Goal: Task Accomplishment & Management: Complete application form

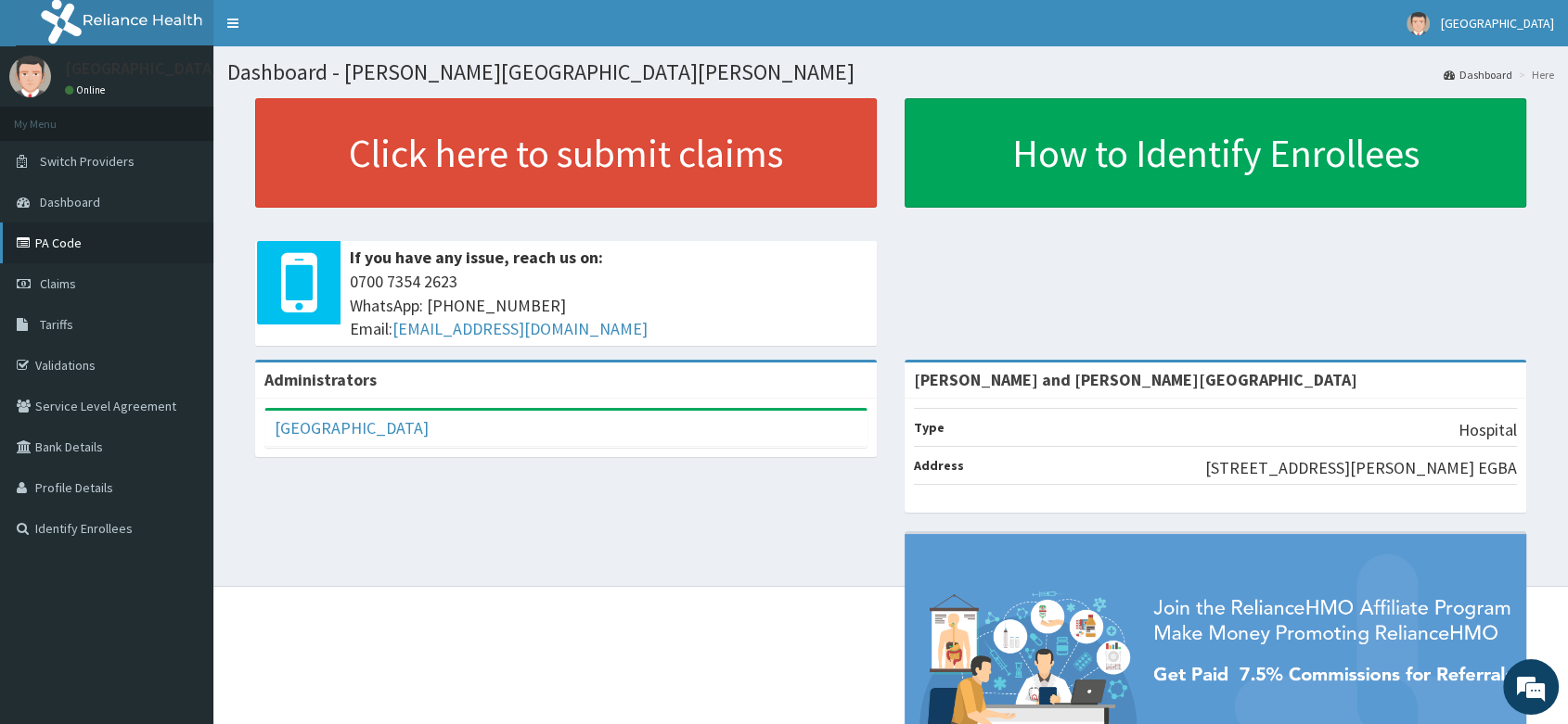
click at [45, 237] on link "PA Code" at bounding box center [107, 243] width 214 height 41
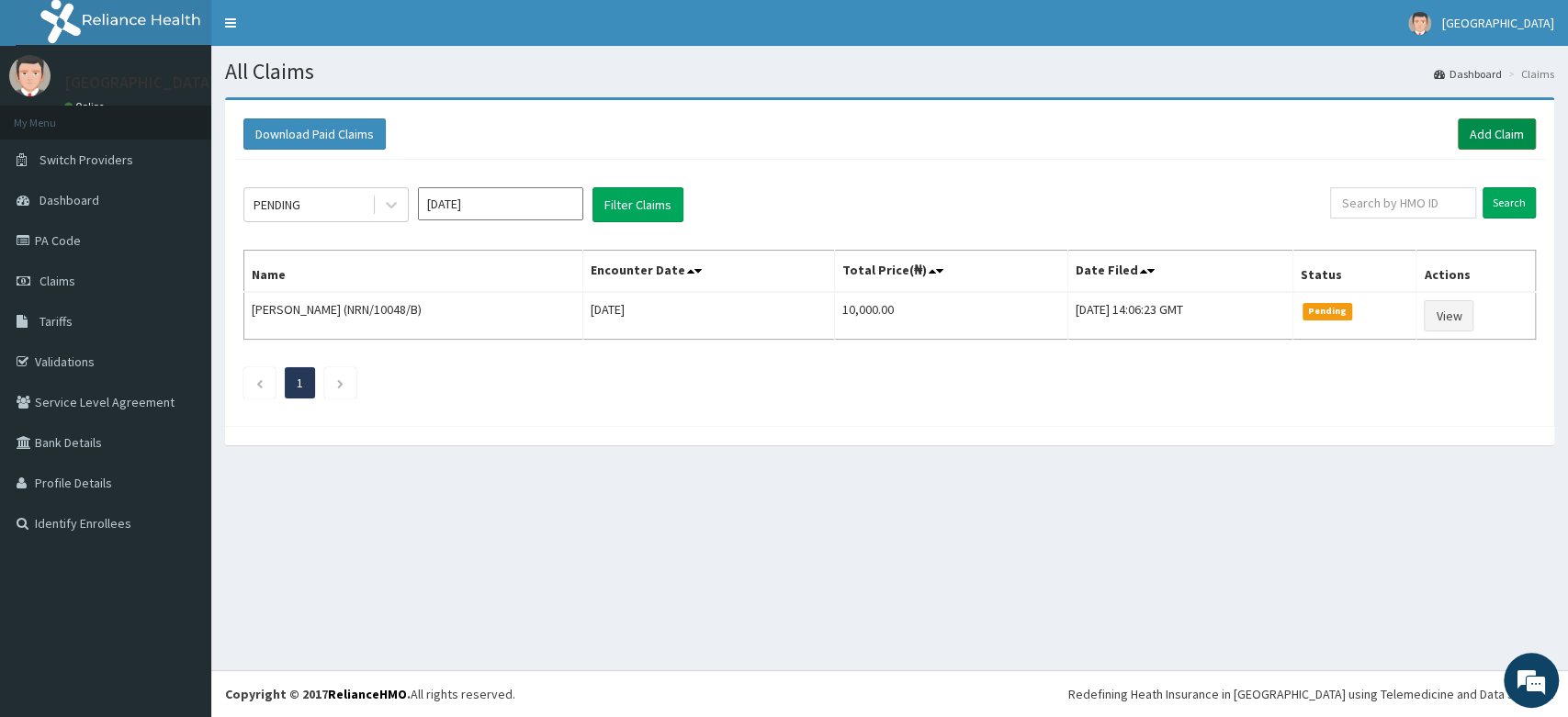
click at [1524, 134] on link "Add Claim" at bounding box center [1497, 134] width 78 height 31
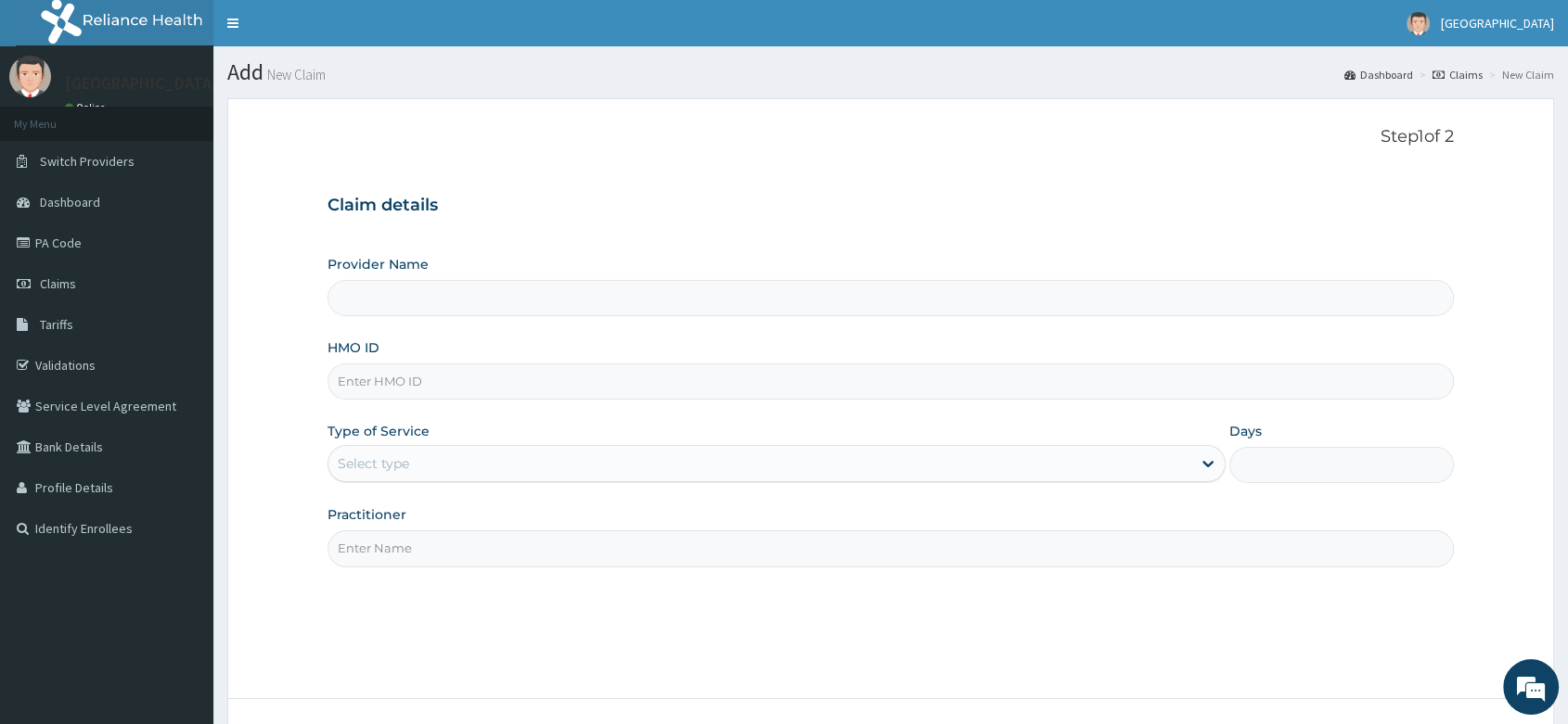
paste input "OMI/10011/B"
type input "OMI/10011/B"
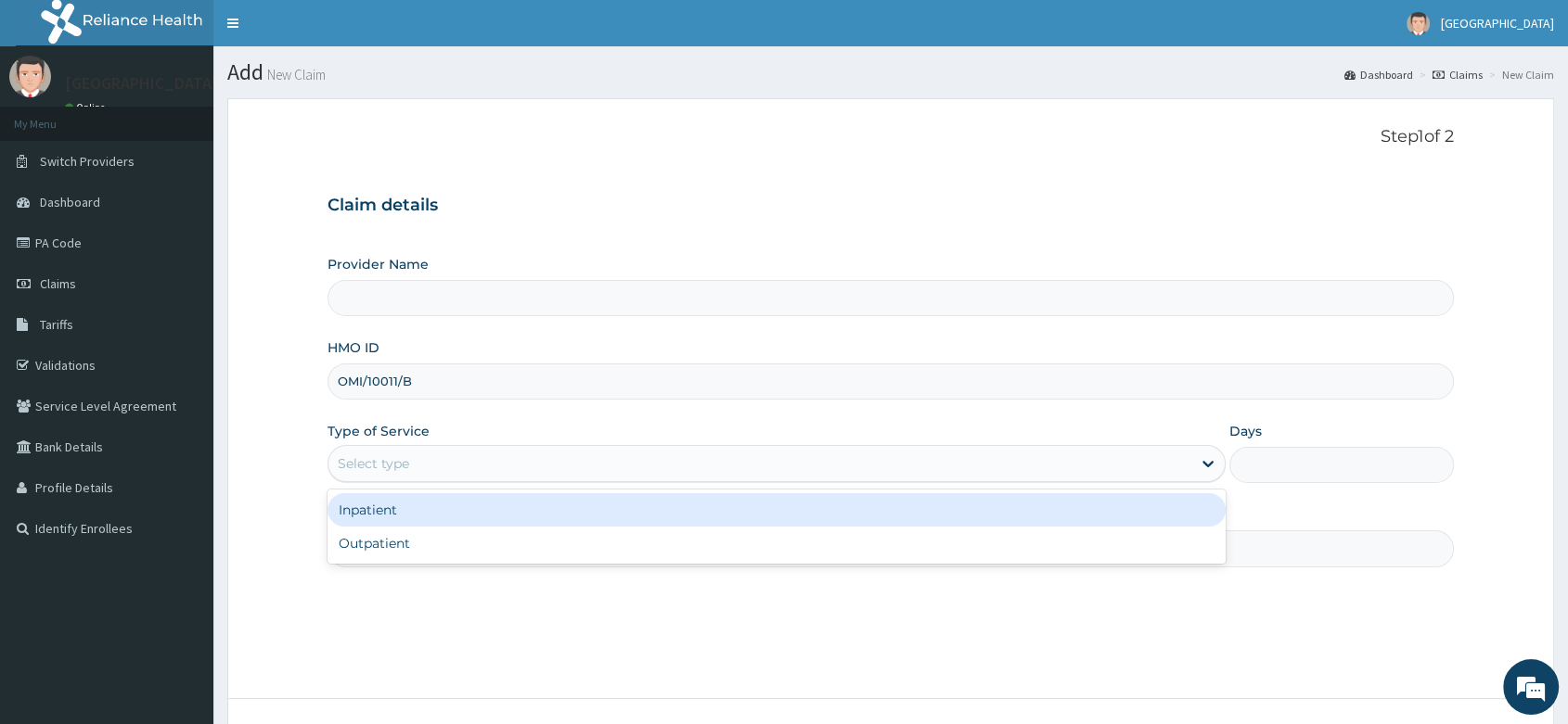
click at [414, 457] on div "Select type" at bounding box center [759, 464] width 863 height 30
type input "Peter and Grace Medical centre"
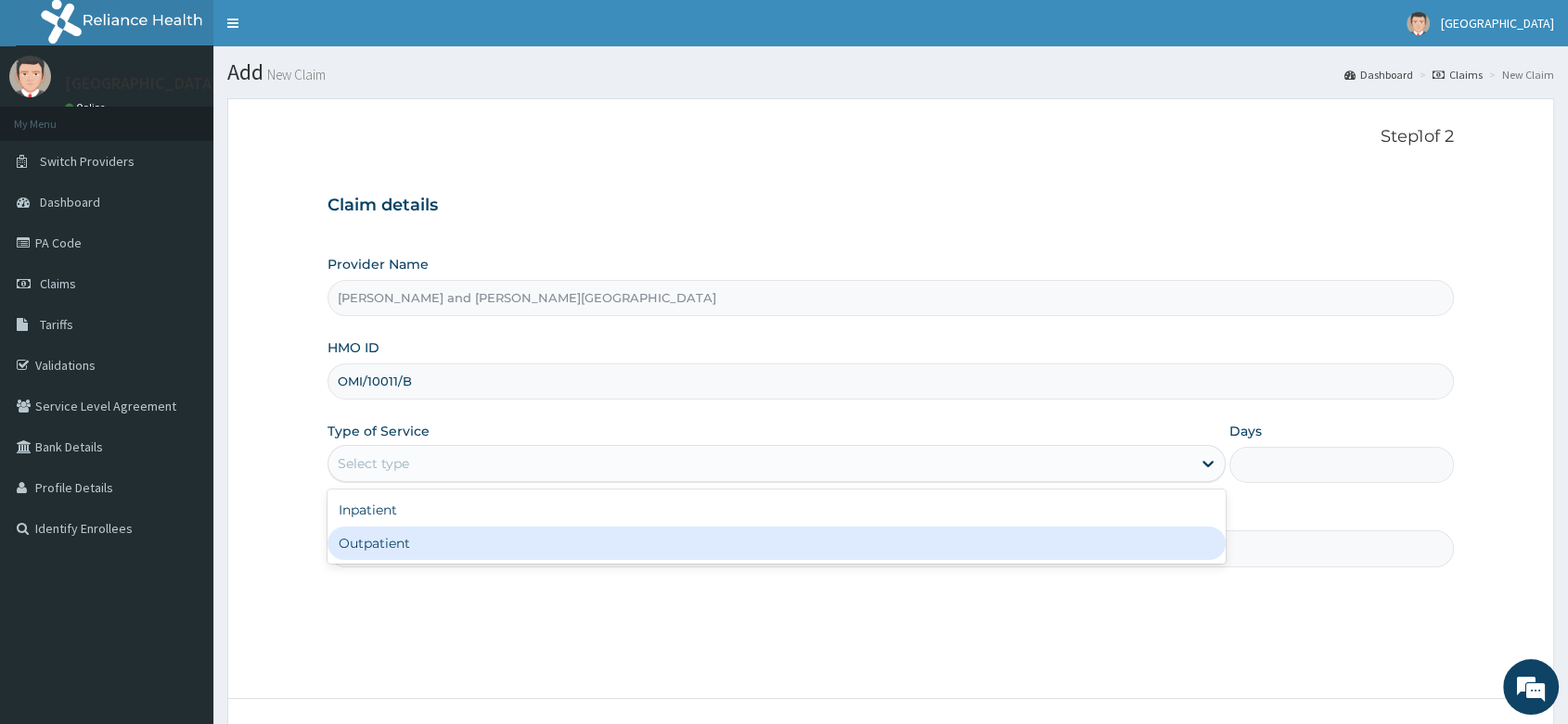
click at [386, 557] on div "Outpatient" at bounding box center [776, 543] width 898 height 33
type input "1"
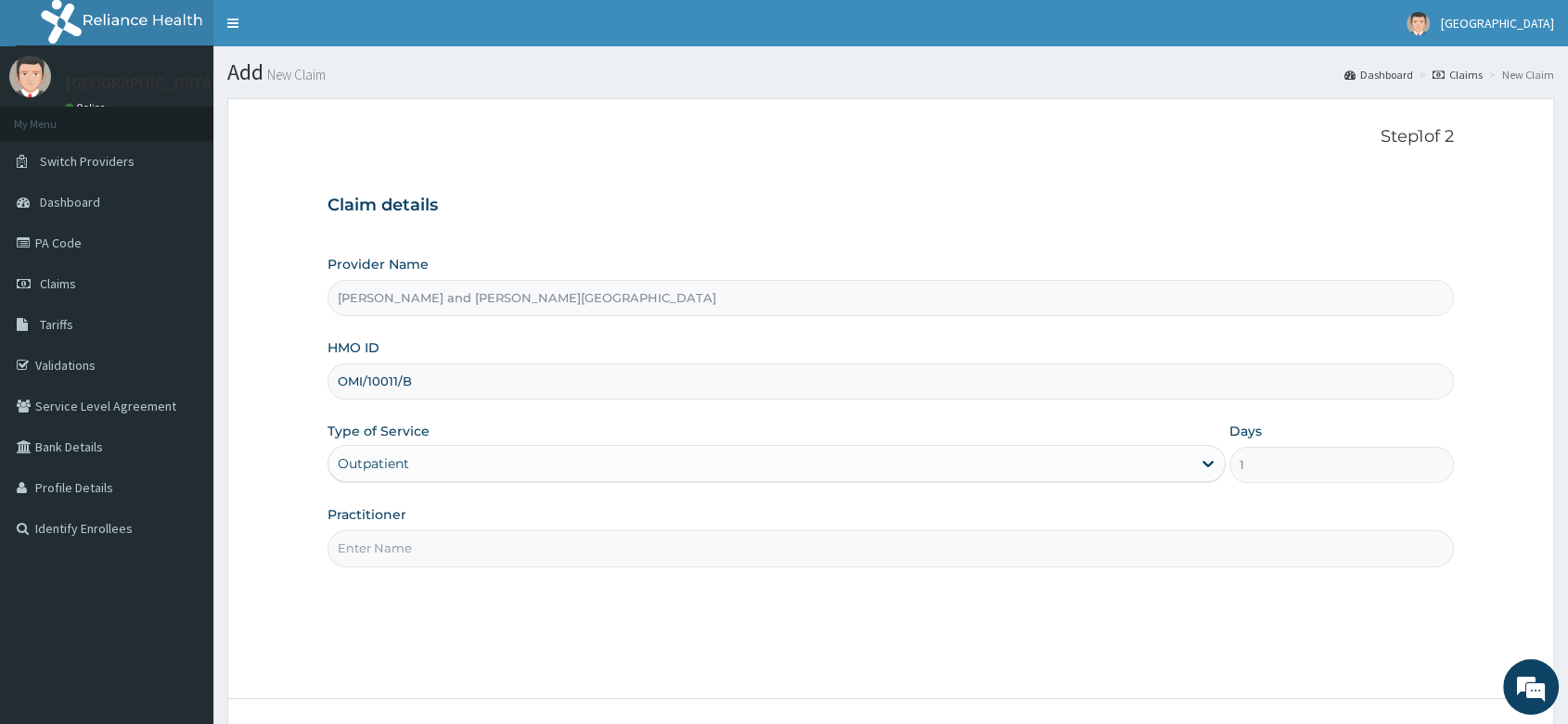
click at [443, 569] on div "Step 1 of 2 Claim details Provider Name Peter and Grace Medical centre HMO ID O…" at bounding box center [890, 399] width 1126 height 543
click at [477, 546] on input "Practitioner" at bounding box center [890, 548] width 1126 height 36
paste input "BABATUNDE TIMILEYIN"
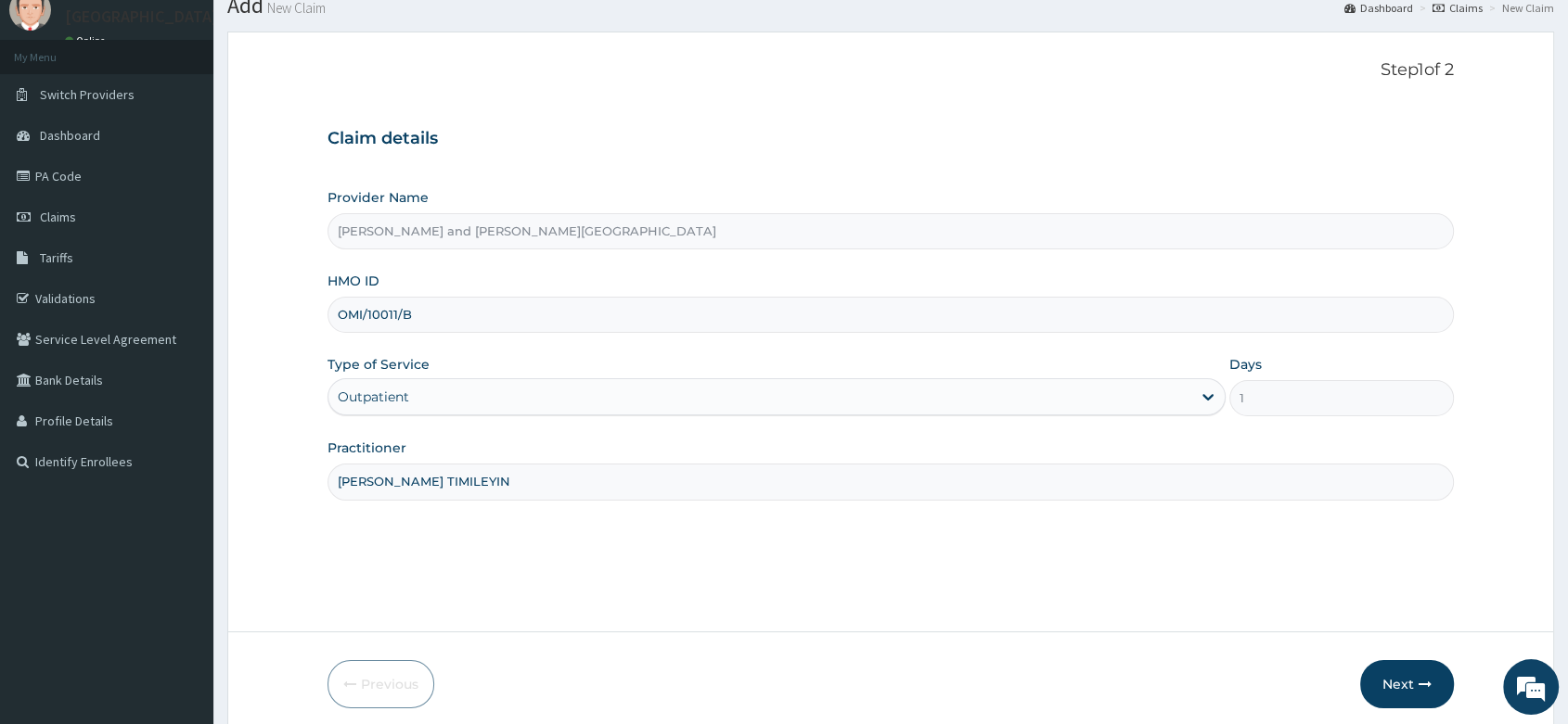
scroll to position [141, 0]
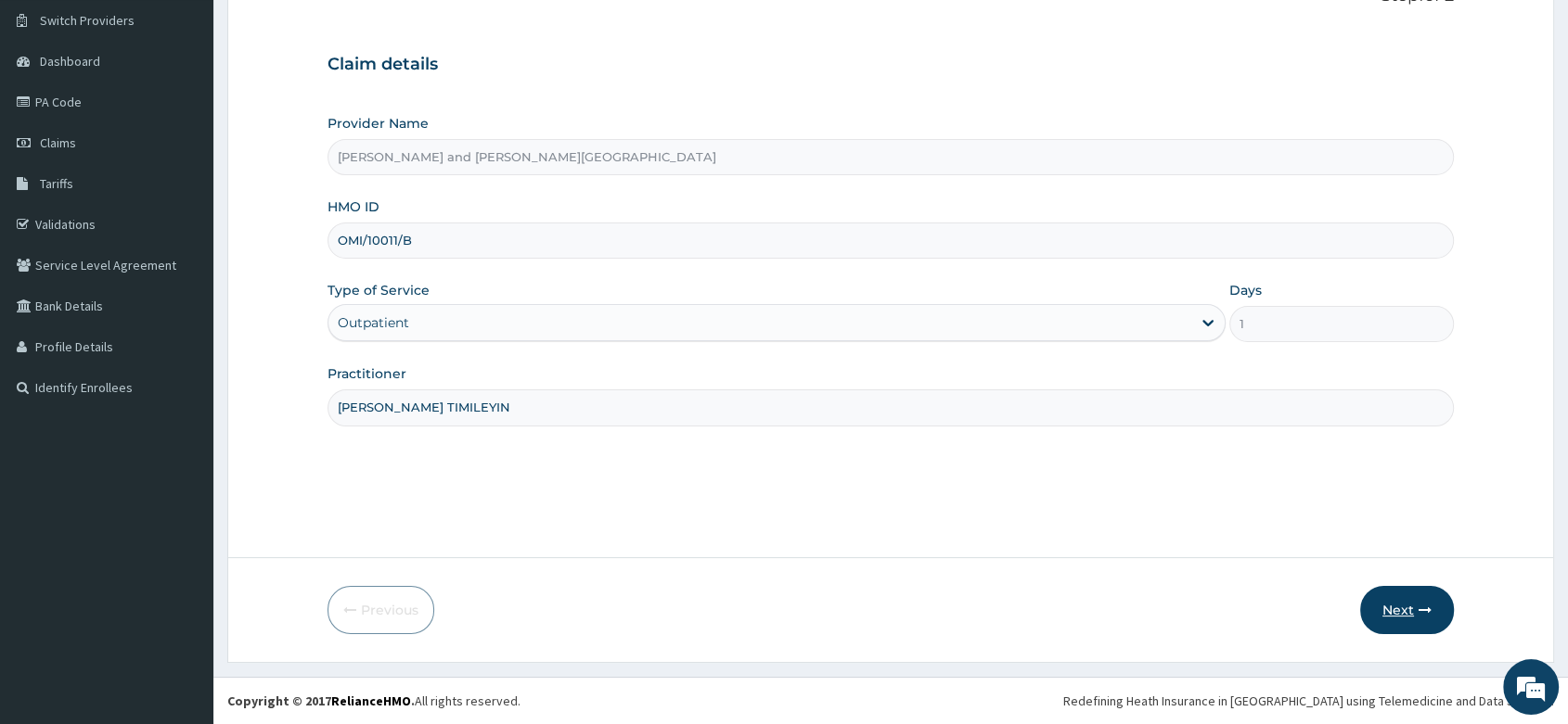
type input "DR BABATUNDE TIMILEYIN"
click at [1411, 609] on button "Next" at bounding box center [1407, 610] width 94 height 49
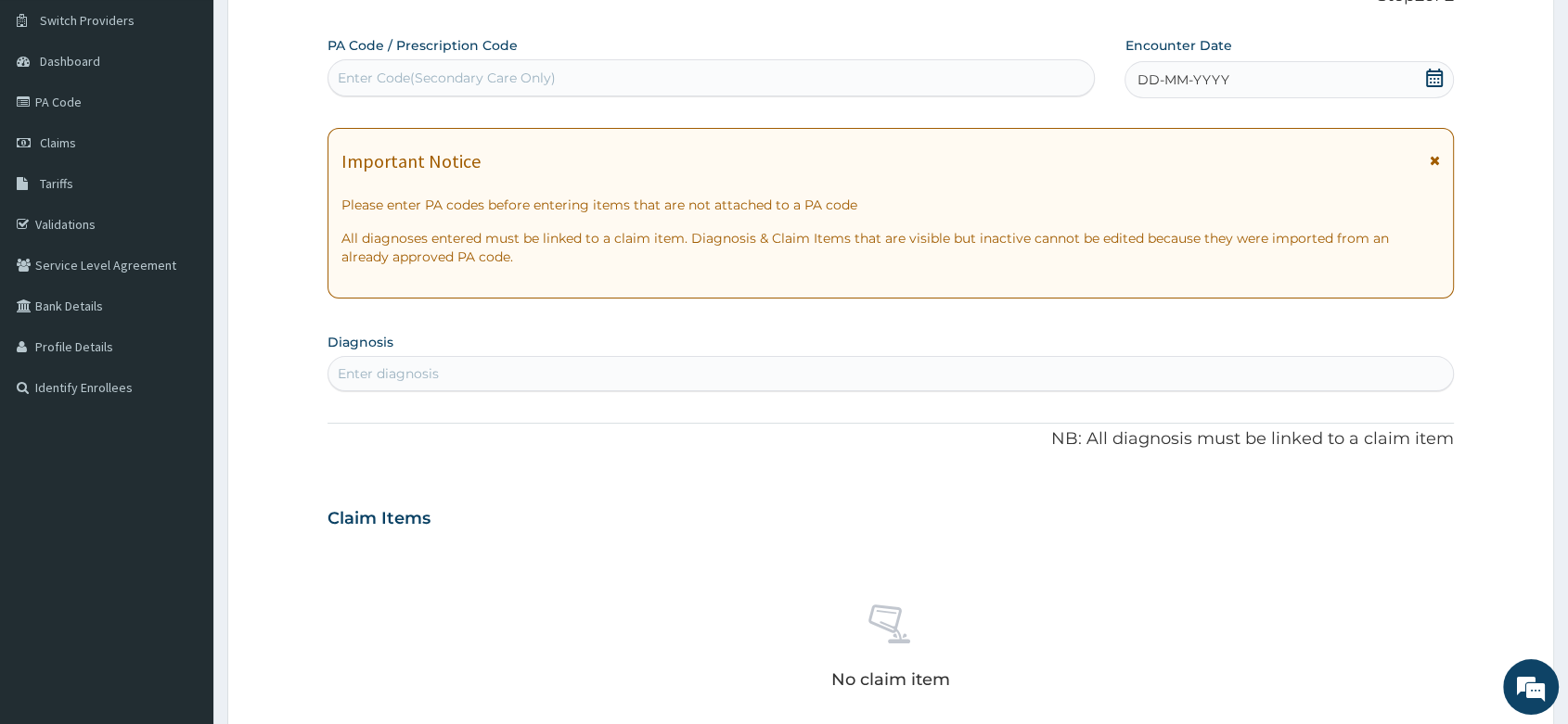
click at [483, 81] on div "Enter Code(Secondary Care Only)" at bounding box center [447, 78] width 218 height 18
paste input "PA/6CB870"
type input "PA/6CB870"
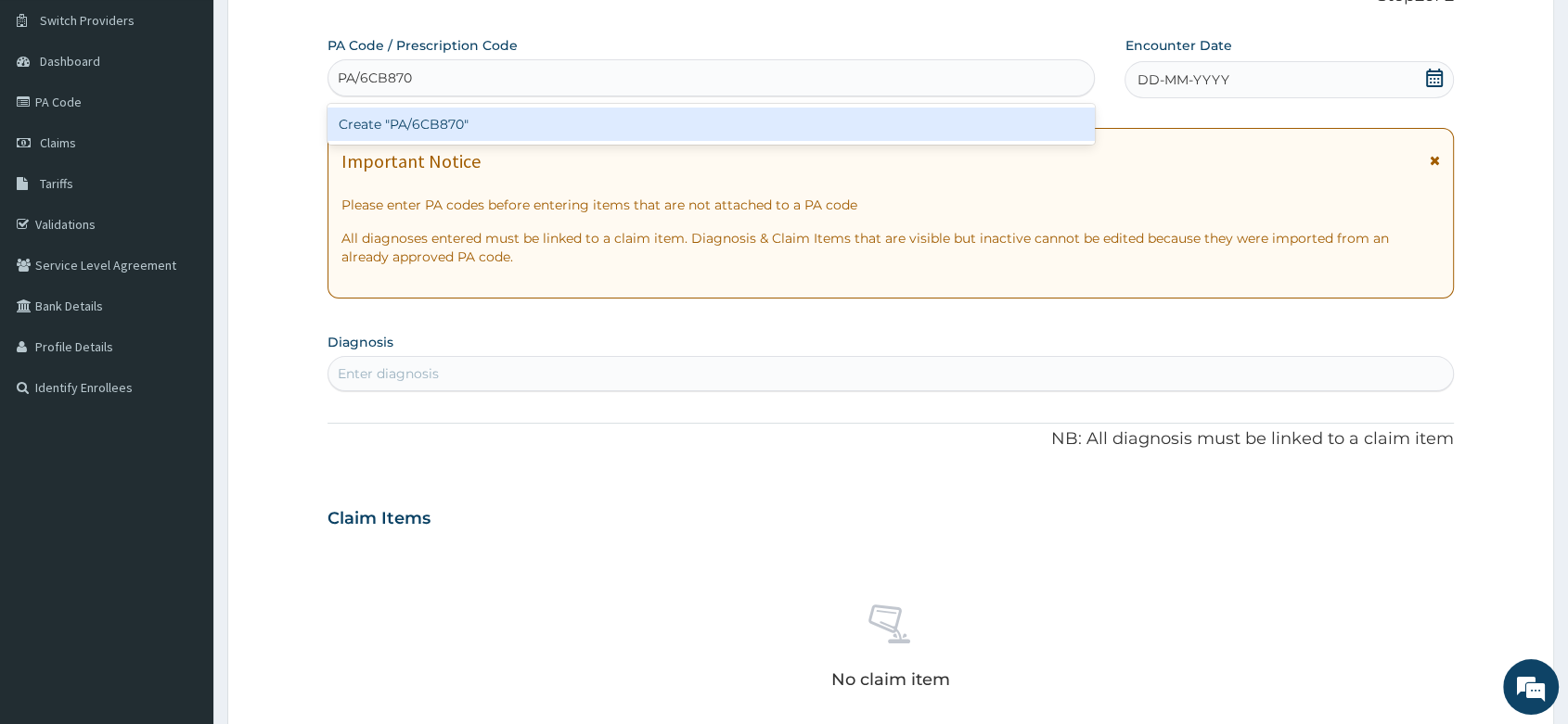
click at [416, 125] on div "Create "PA/6CB870"" at bounding box center [711, 124] width 767 height 33
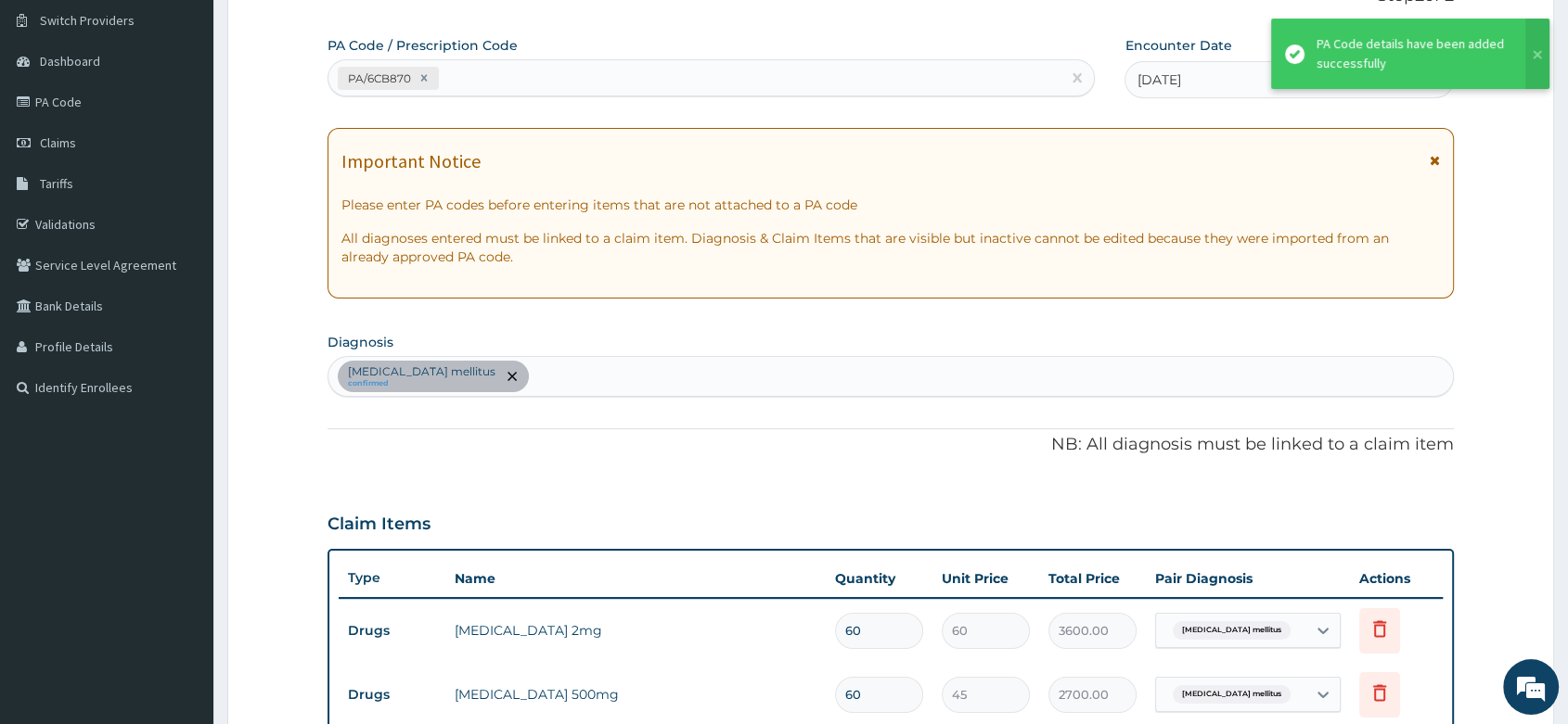
scroll to position [538, 0]
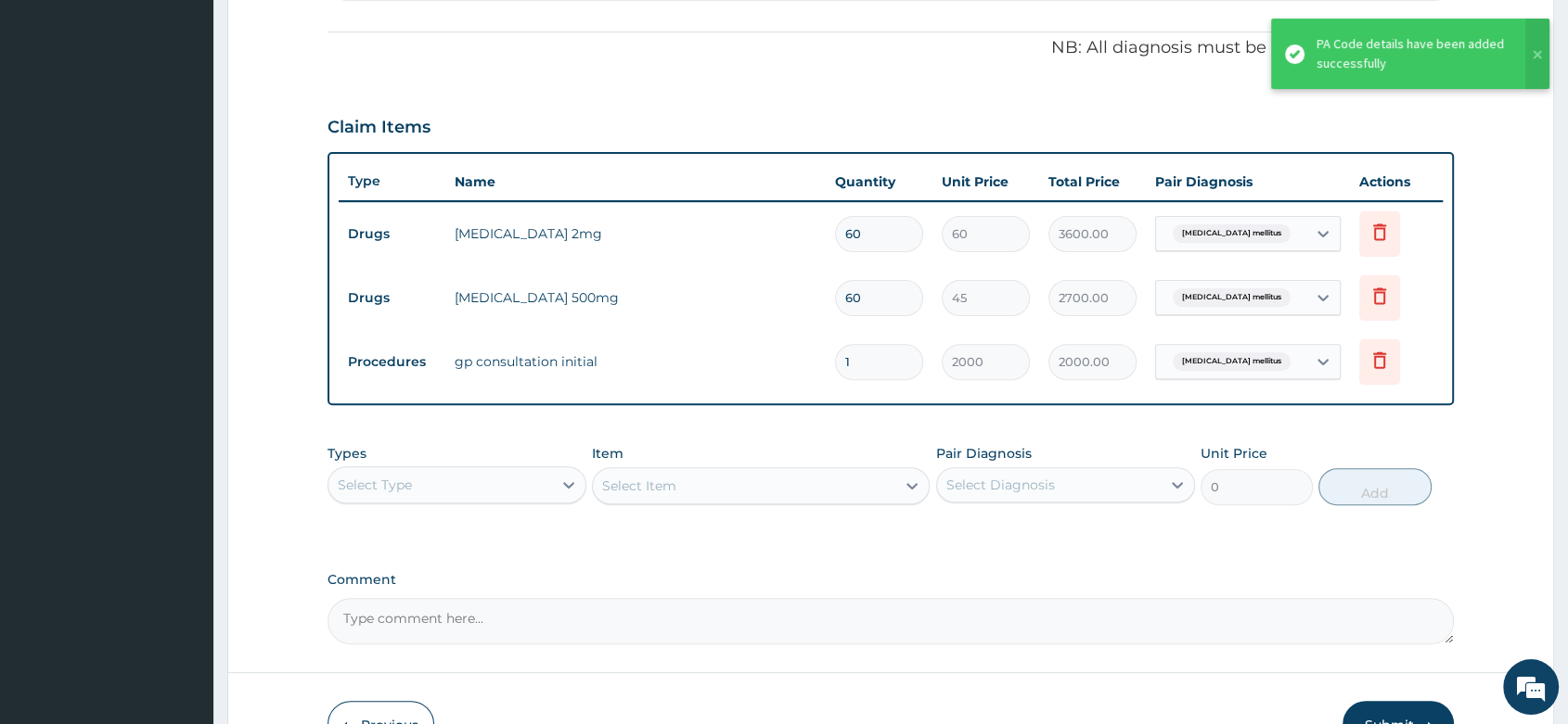
click at [867, 237] on input "60" at bounding box center [879, 234] width 88 height 36
type input "6"
type input "360.00"
type input "0.00"
type input "3"
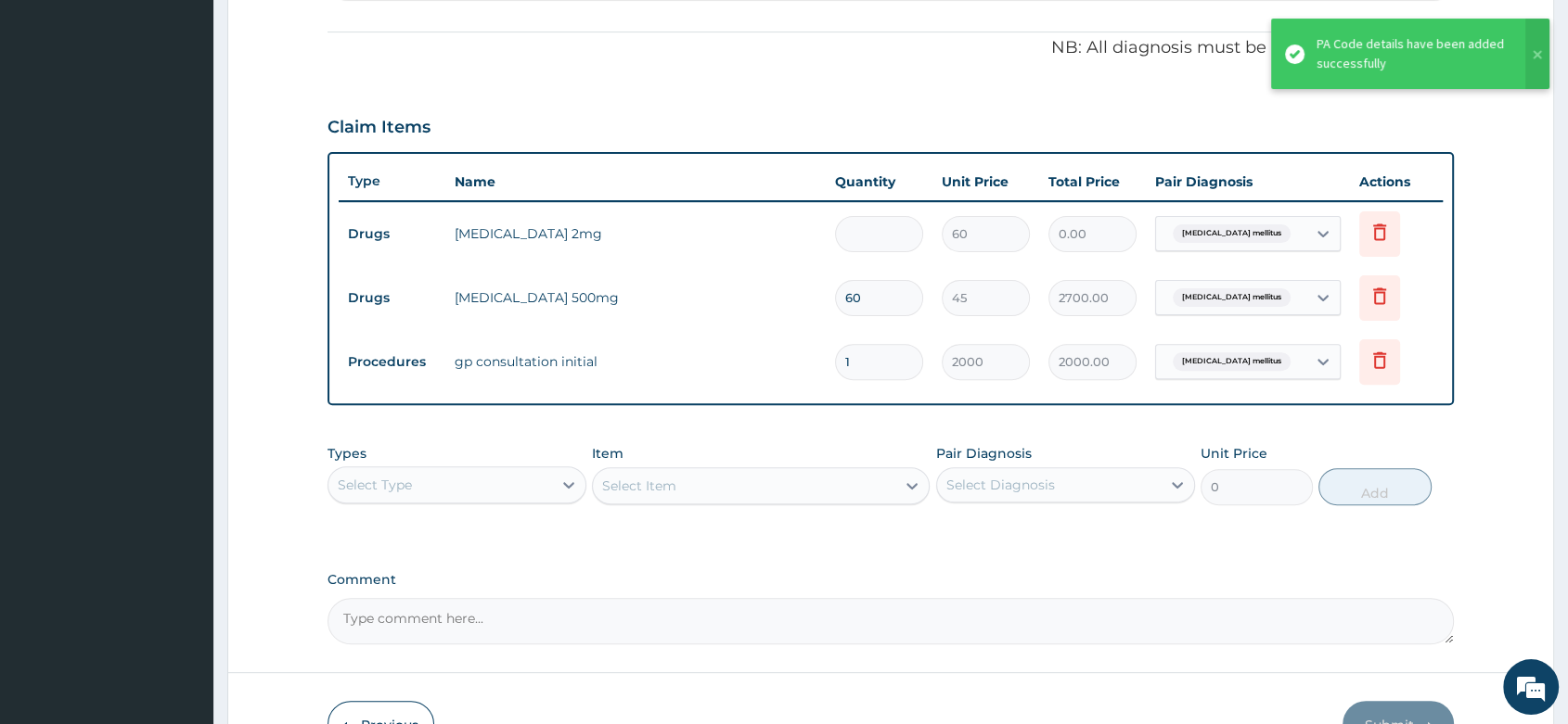
type input "180.00"
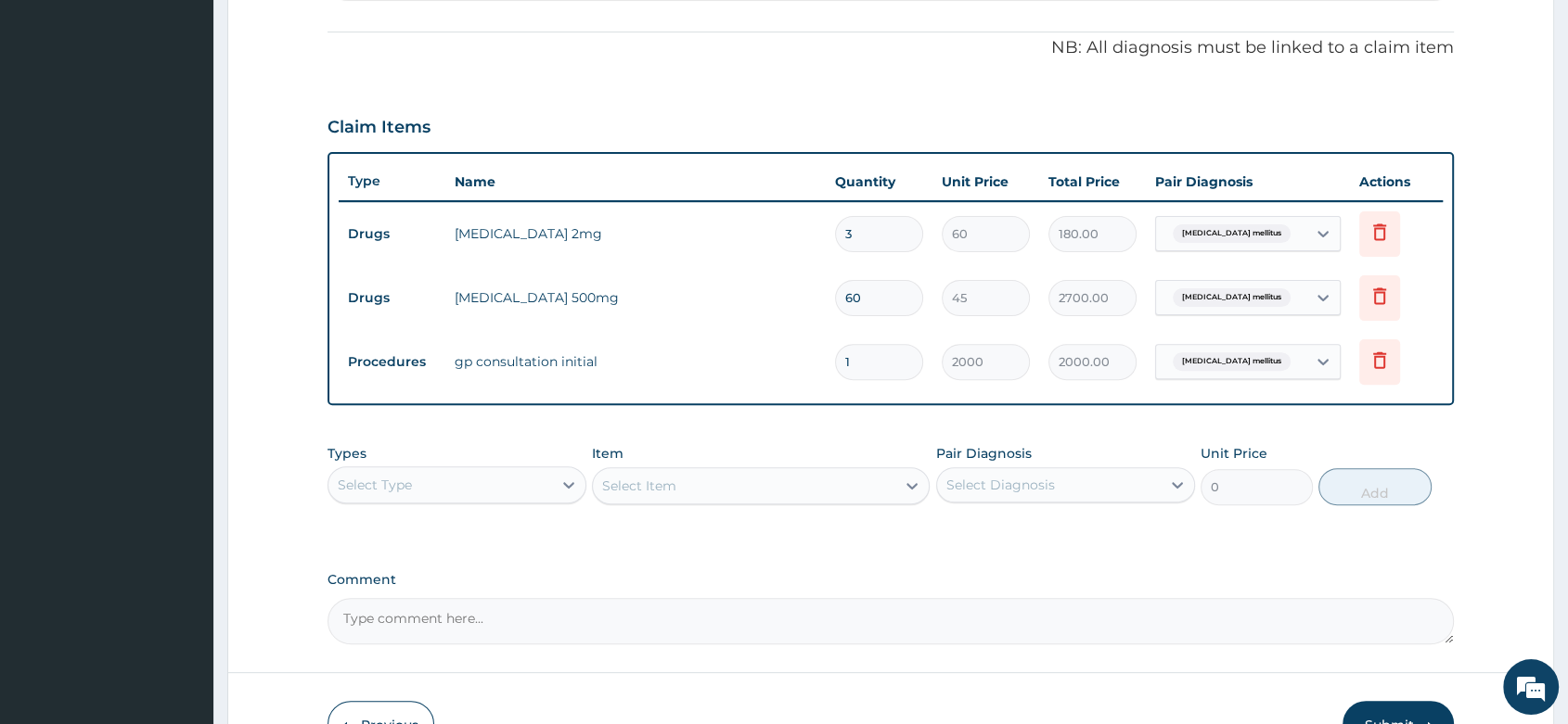
type input "30"
type input "1800.00"
type input "30"
click at [904, 306] on input "60" at bounding box center [879, 298] width 88 height 36
type input "6"
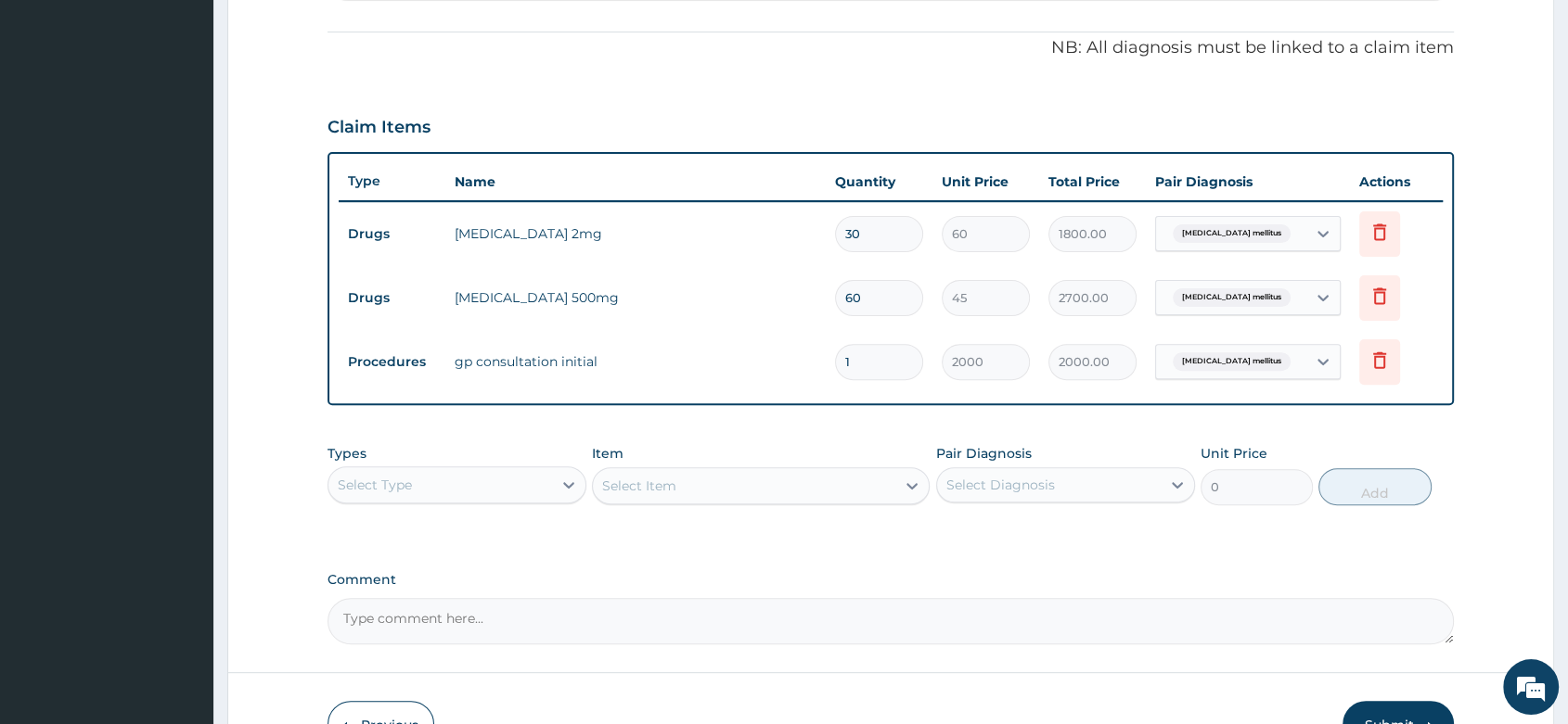
type input "270.00"
type input "0.00"
type input "3"
type input "135.00"
type input "30"
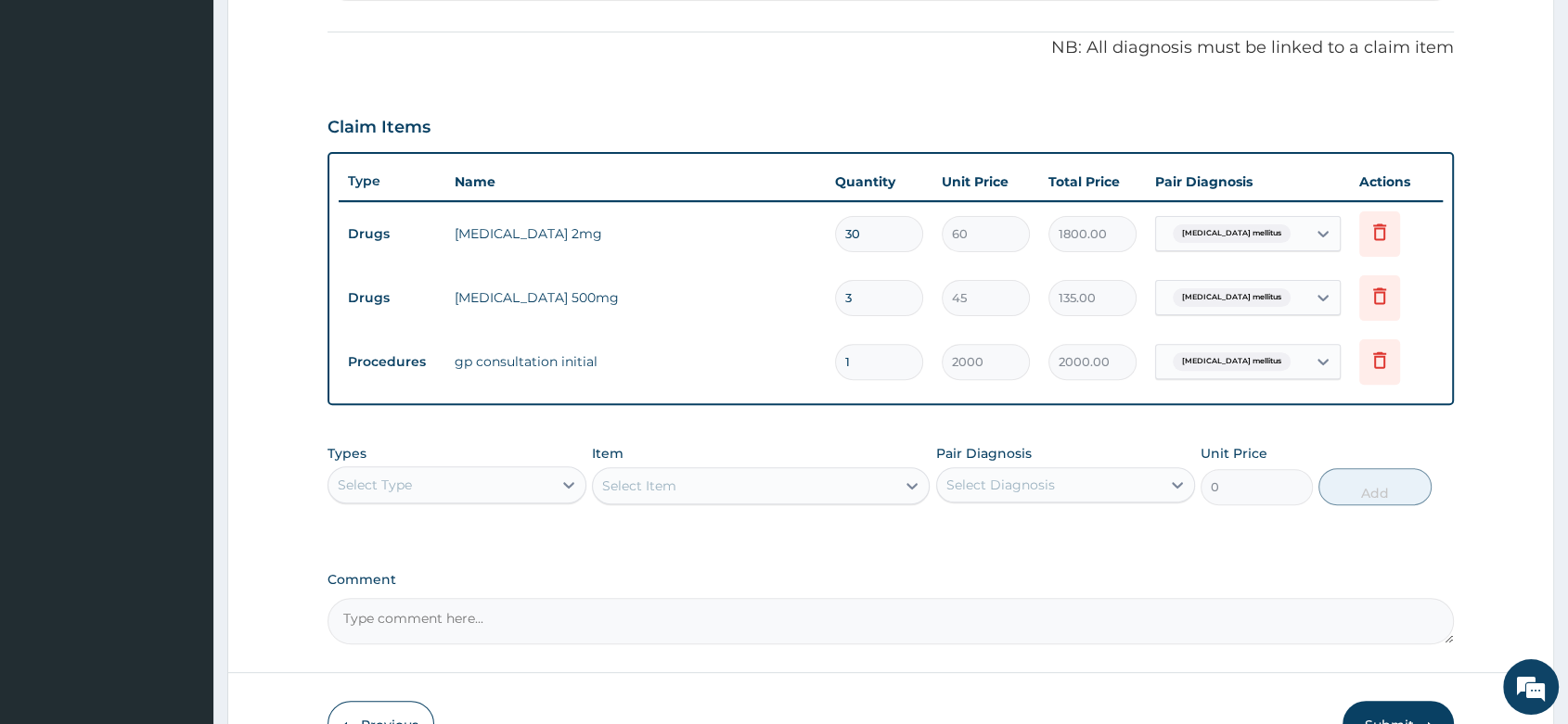
type input "1350.00"
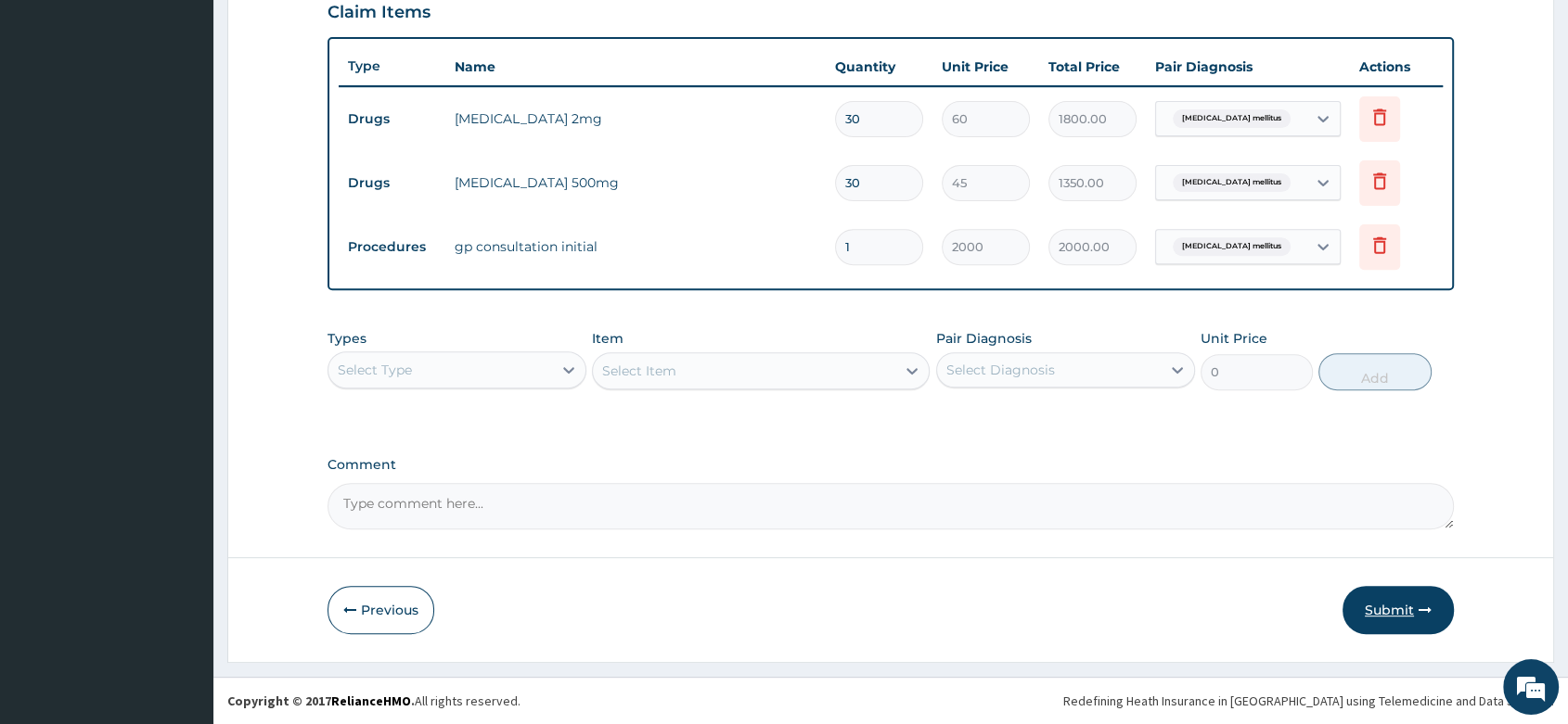
type input "30"
click at [1376, 613] on button "Submit" at bounding box center [1398, 610] width 112 height 49
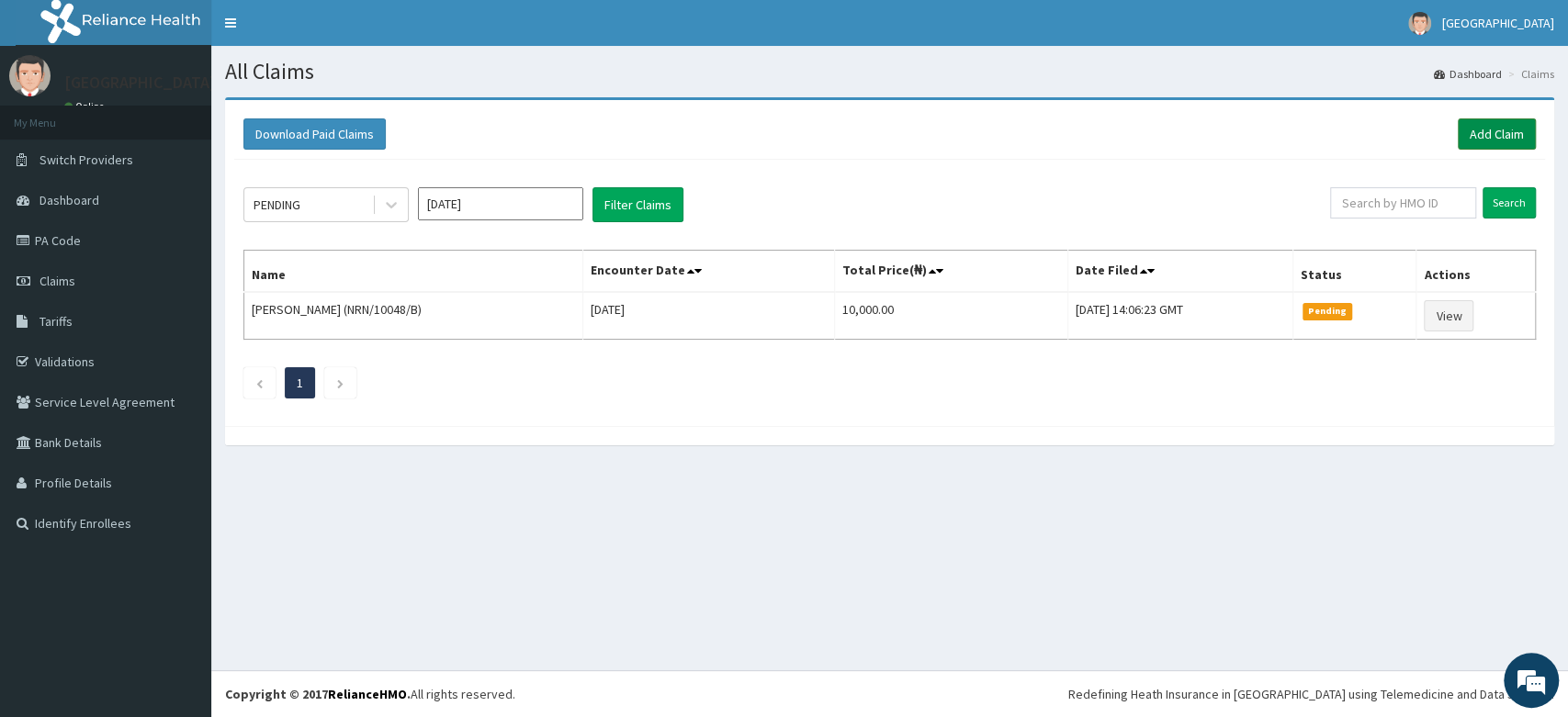
click at [1504, 138] on link "Add Claim" at bounding box center [1497, 134] width 78 height 31
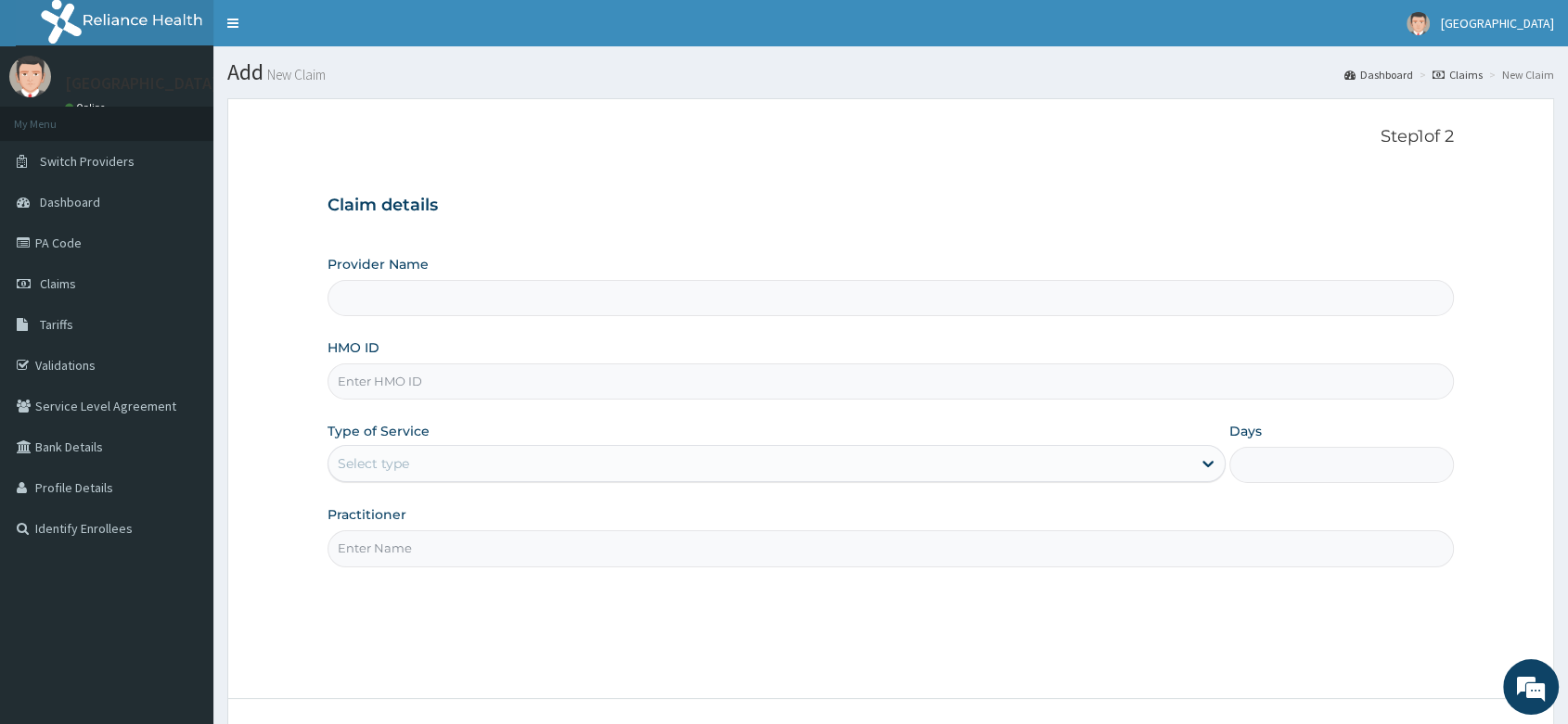
type input "Peter and Grace Medical centre"
drag, startPoint x: 391, startPoint y: 401, endPoint x: 366, endPoint y: 376, distance: 35.4
click at [366, 376] on input "HMO ID" at bounding box center [890, 381] width 1126 height 36
paste input "ENP/10359/A"
type input "ENP/10359/A"
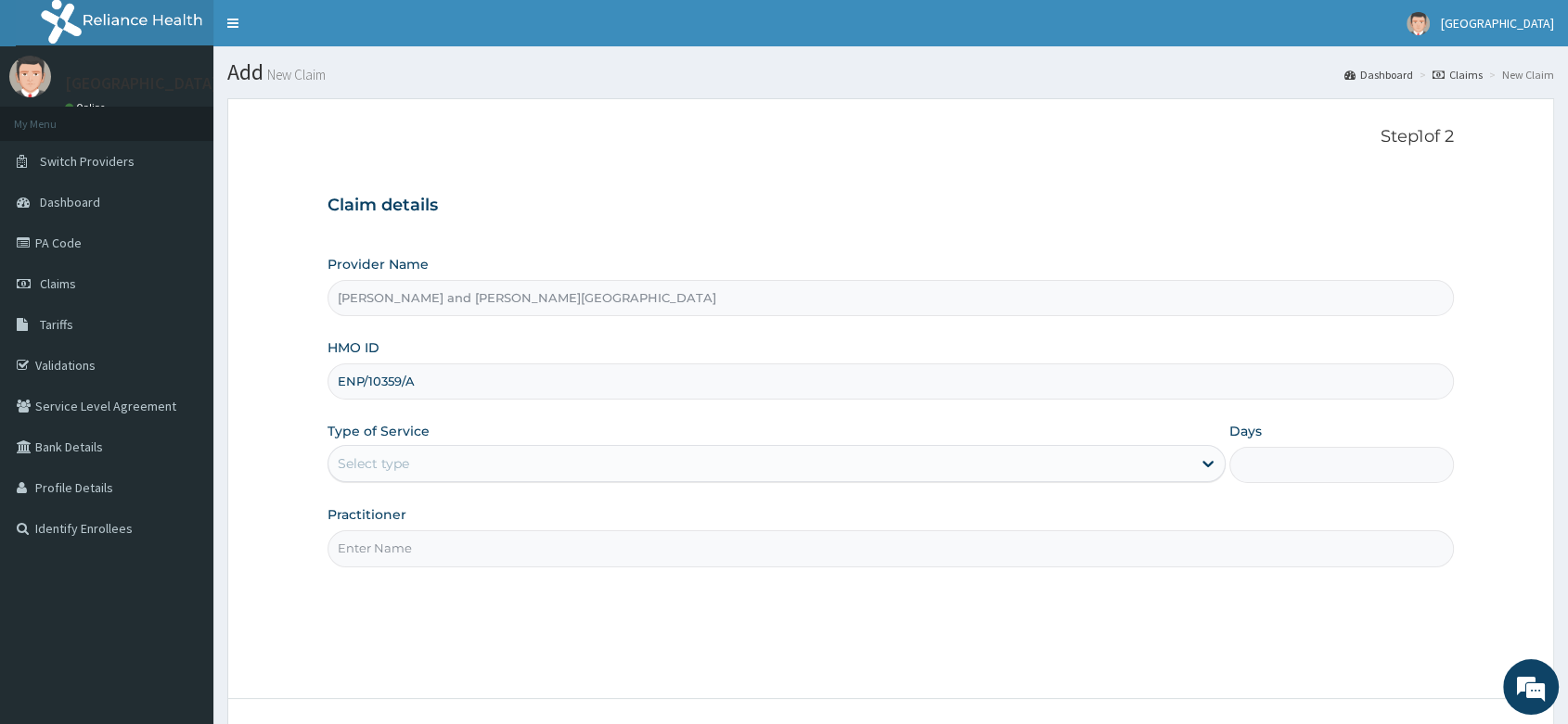
click at [384, 462] on div "Select type" at bounding box center [374, 463] width 72 height 18
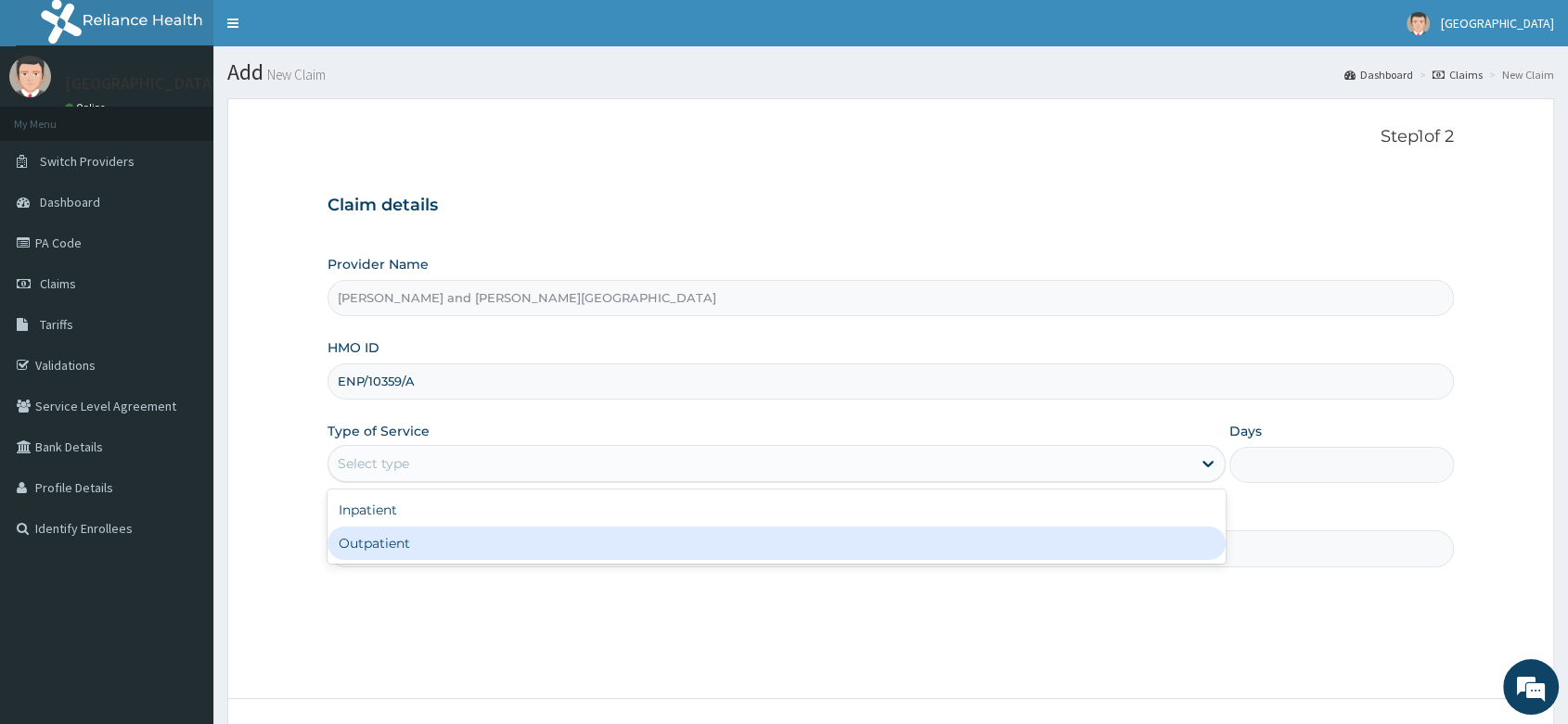
click at [378, 541] on div "Outpatient" at bounding box center [776, 543] width 898 height 33
type input "1"
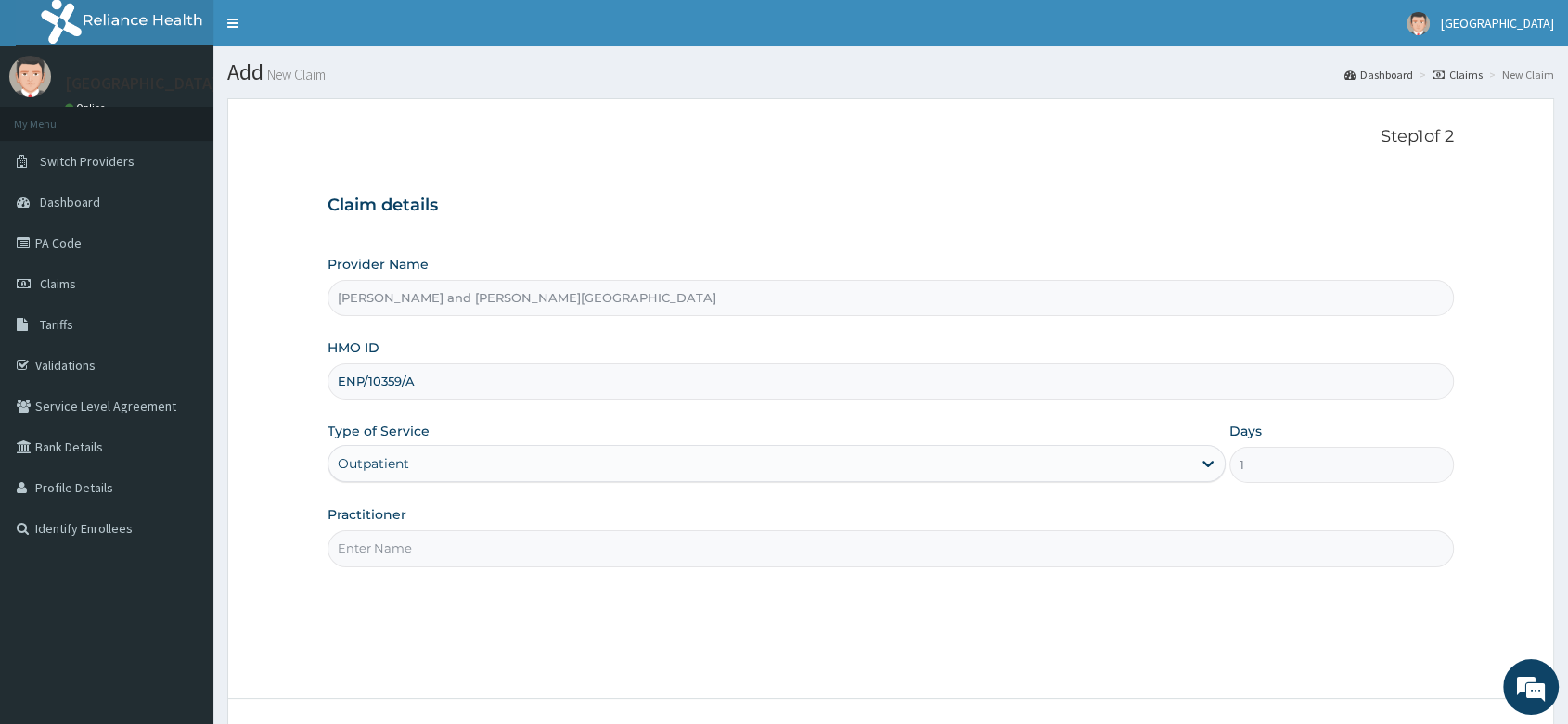
click at [418, 531] on input "Practitioner" at bounding box center [890, 548] width 1126 height 36
paste input "BABATUNDE TIMILEYIN"
type input "DR BABATUNDE TIMILEYIN"
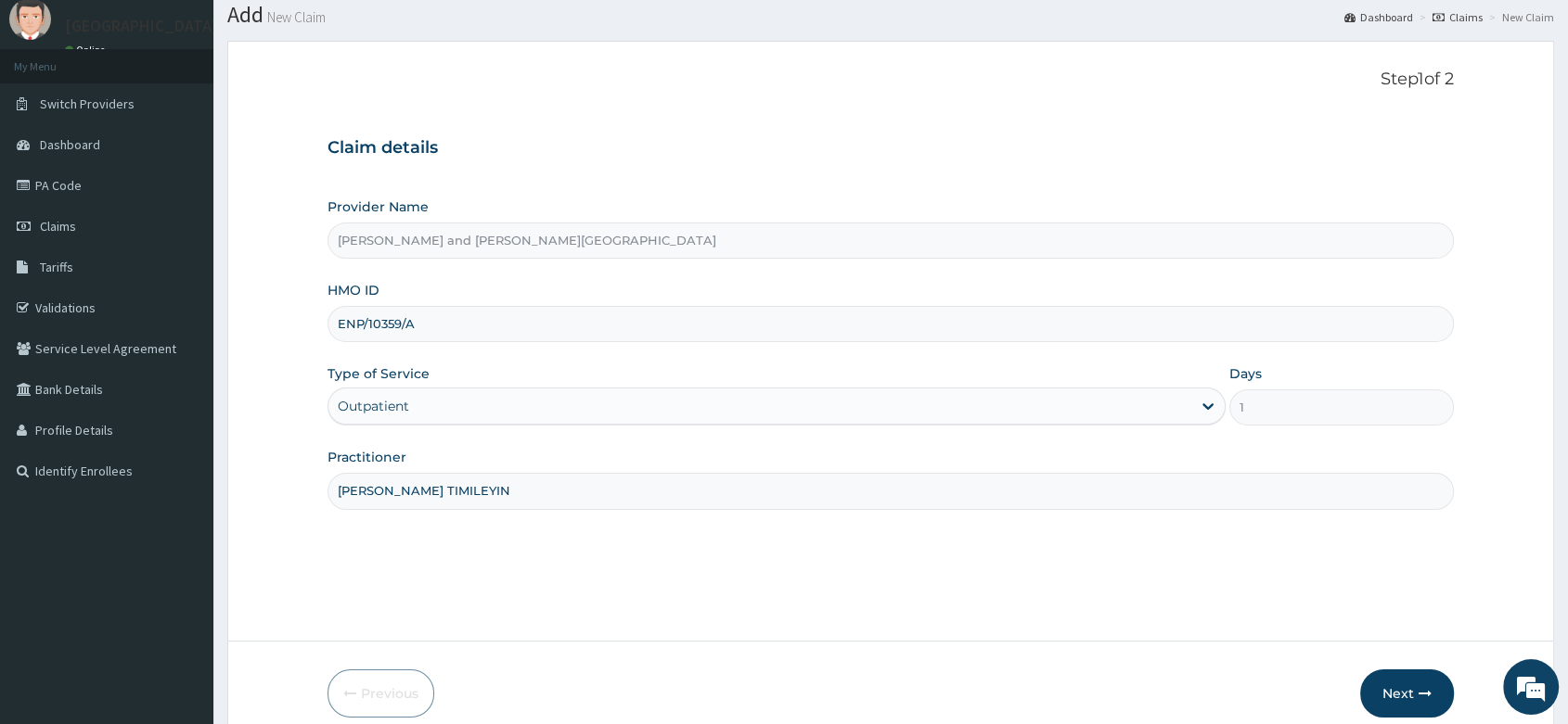
scroll to position [103, 0]
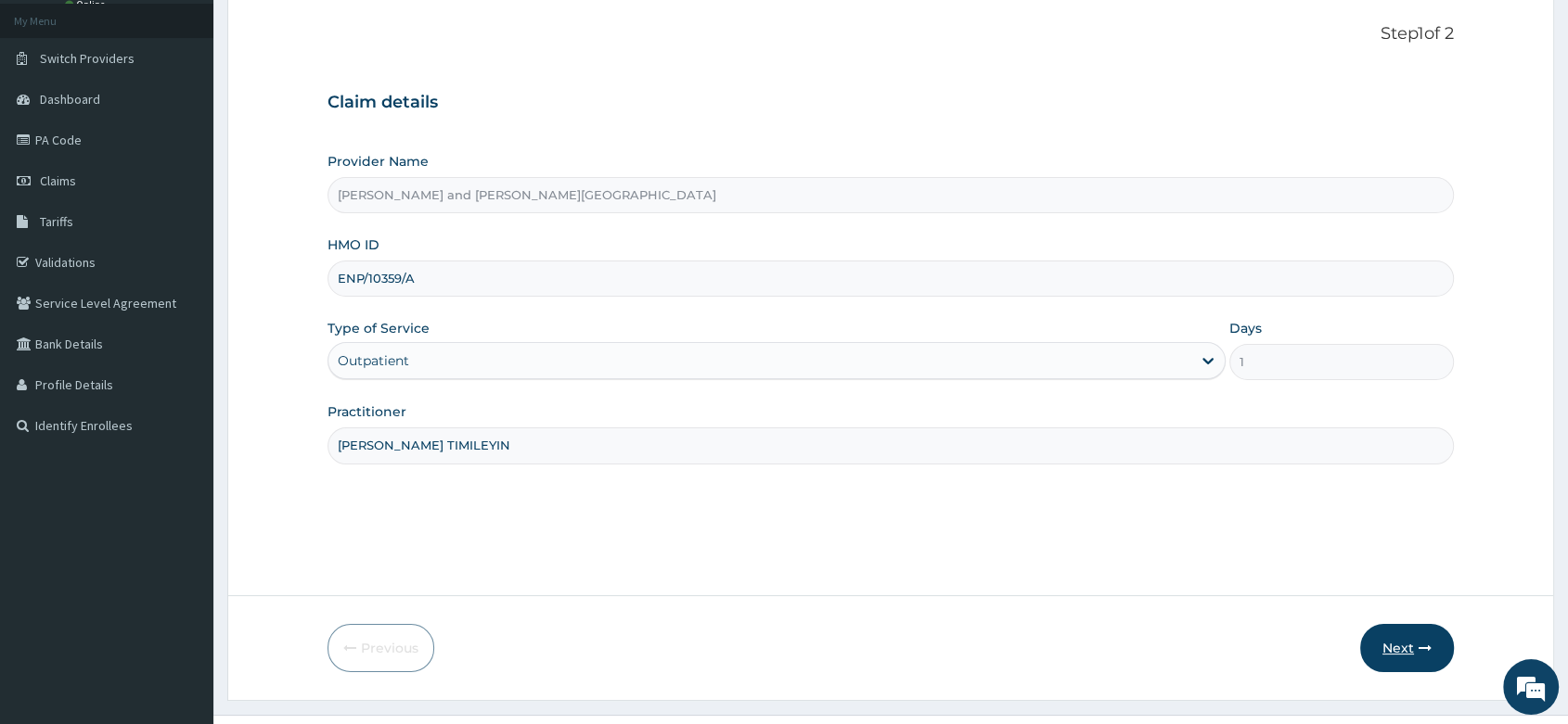
click at [1397, 635] on button "Next" at bounding box center [1407, 648] width 94 height 49
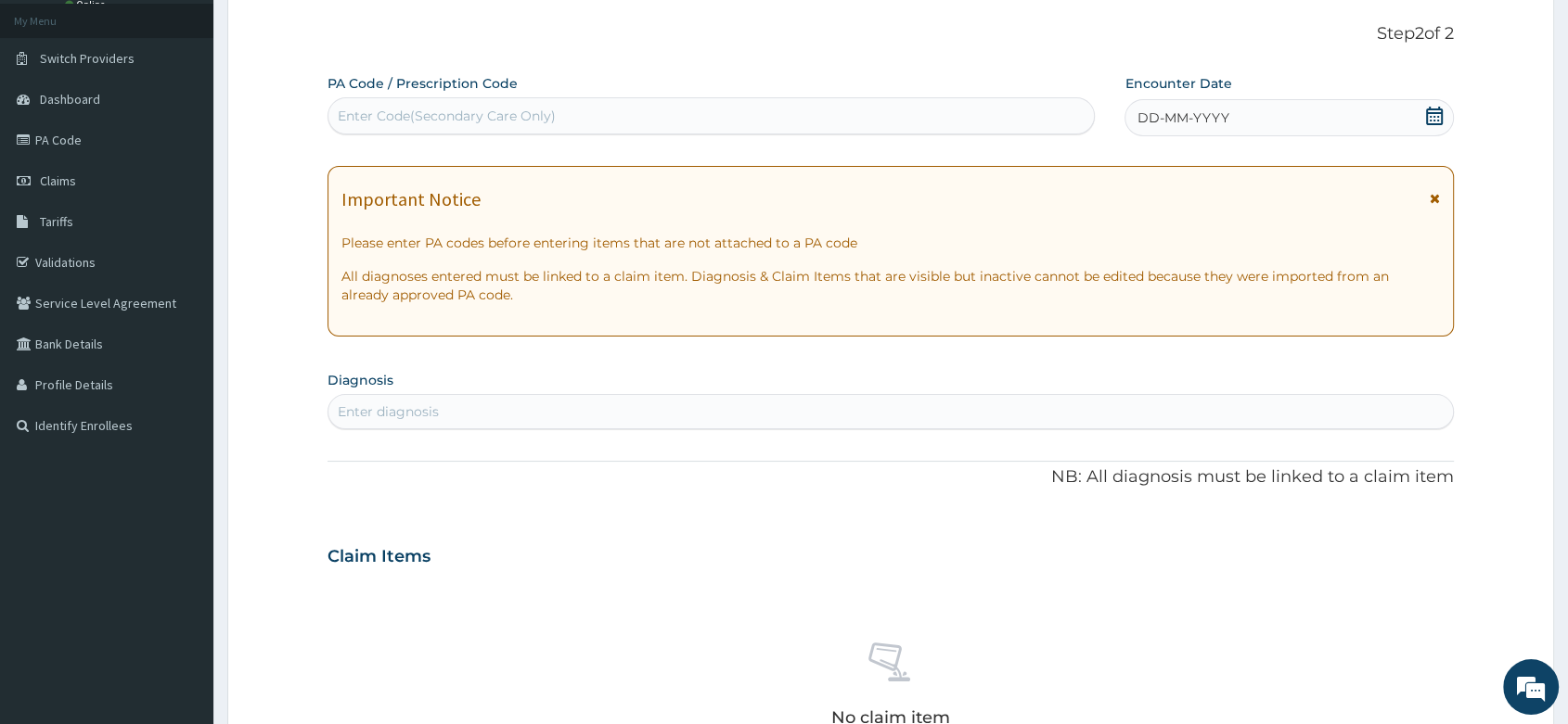
click at [1443, 107] on icon at bounding box center [1434, 115] width 18 height 18
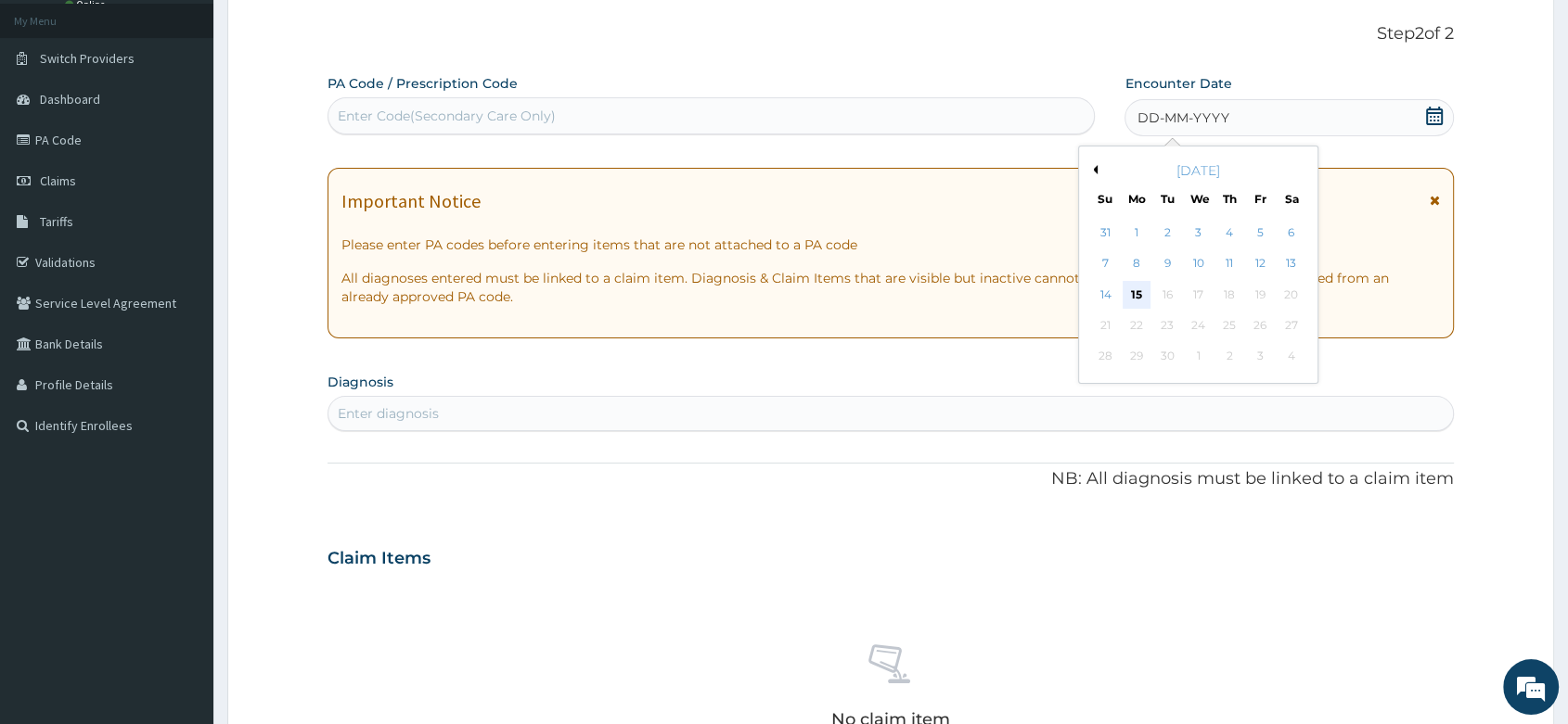
click at [1133, 298] on div "15" at bounding box center [1136, 295] width 28 height 28
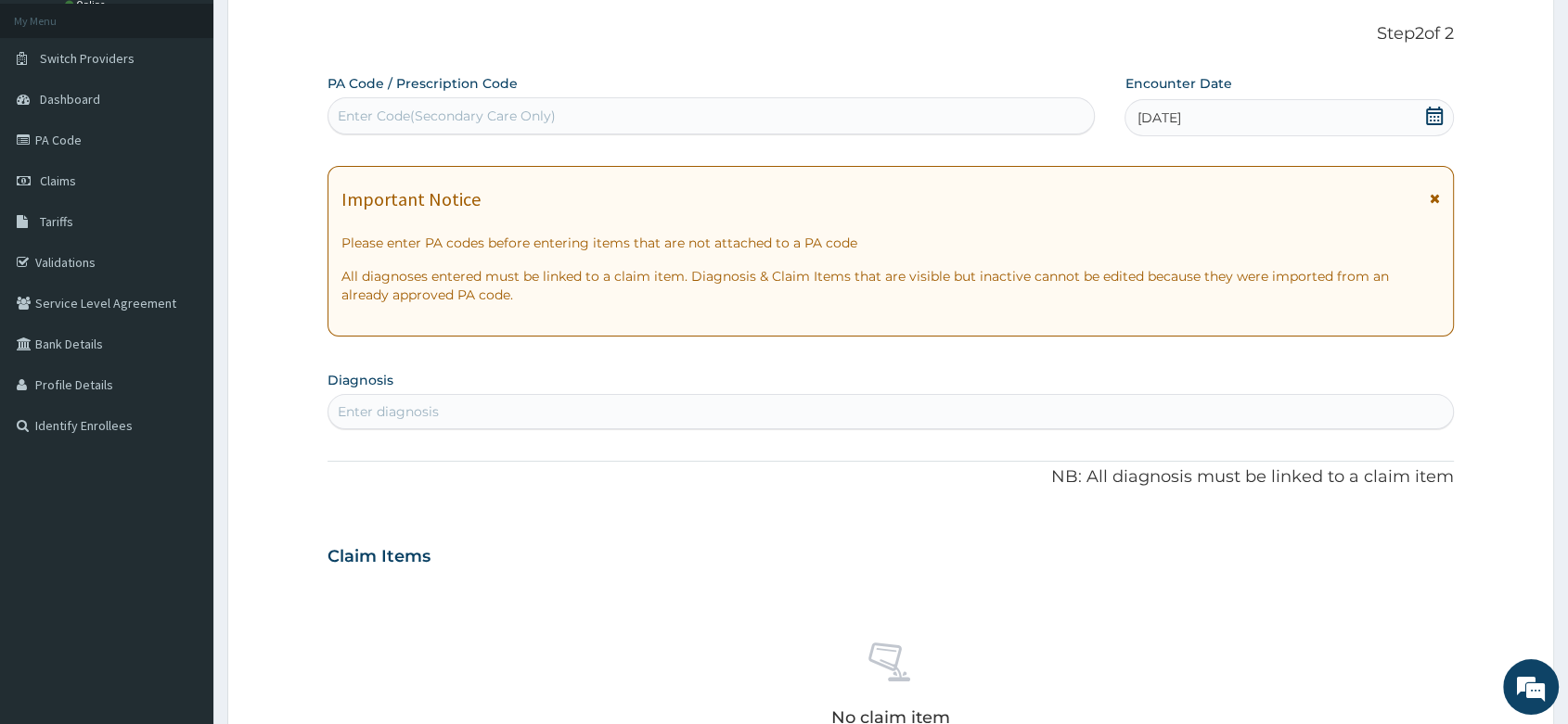
click at [348, 418] on div "Enter diagnosis" at bounding box center [388, 411] width 101 height 18
type input "MYAL"
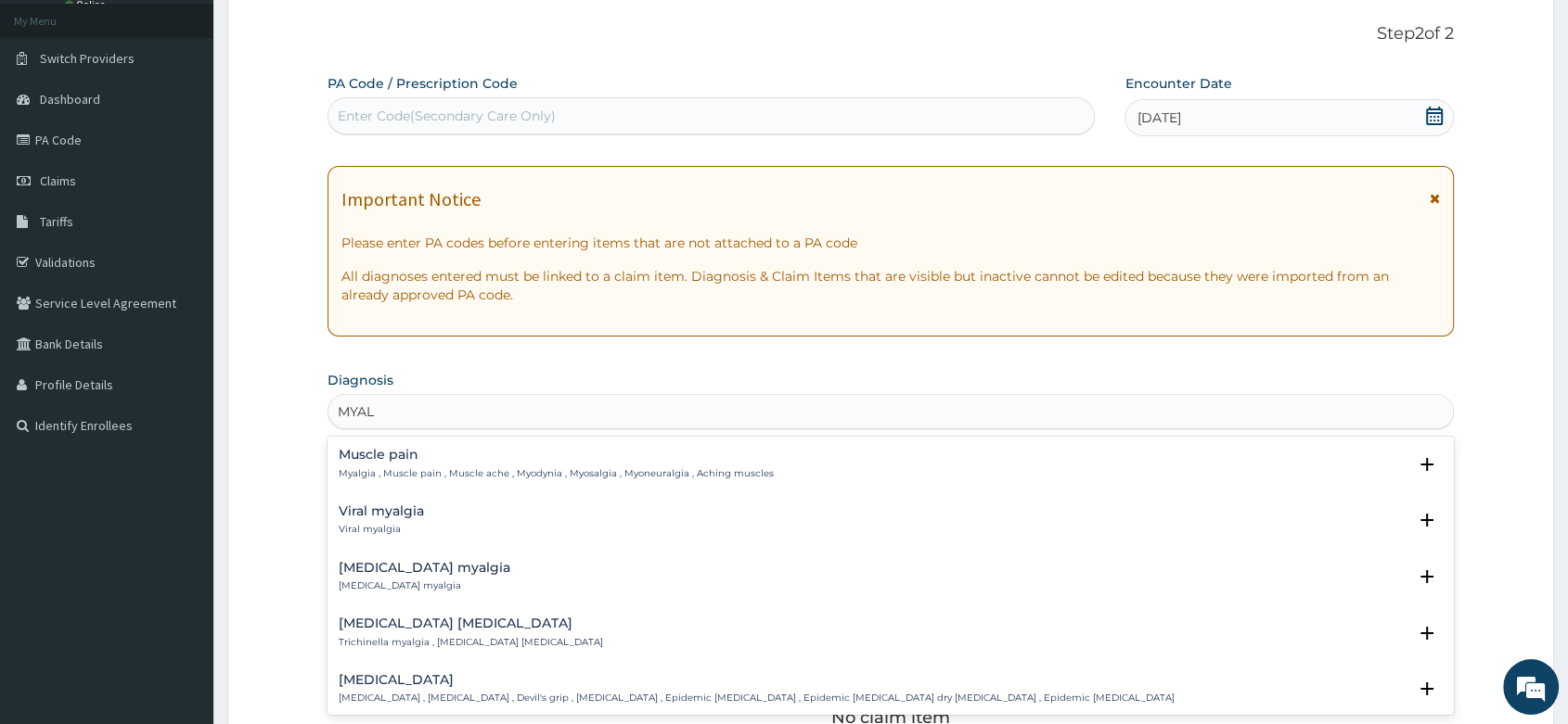
click at [416, 468] on p "Myalgia , Muscle pain , Muscle ache , Myodynia , Myosalgia , Myoneuralgia , Ach…" at bounding box center [556, 474] width 435 height 13
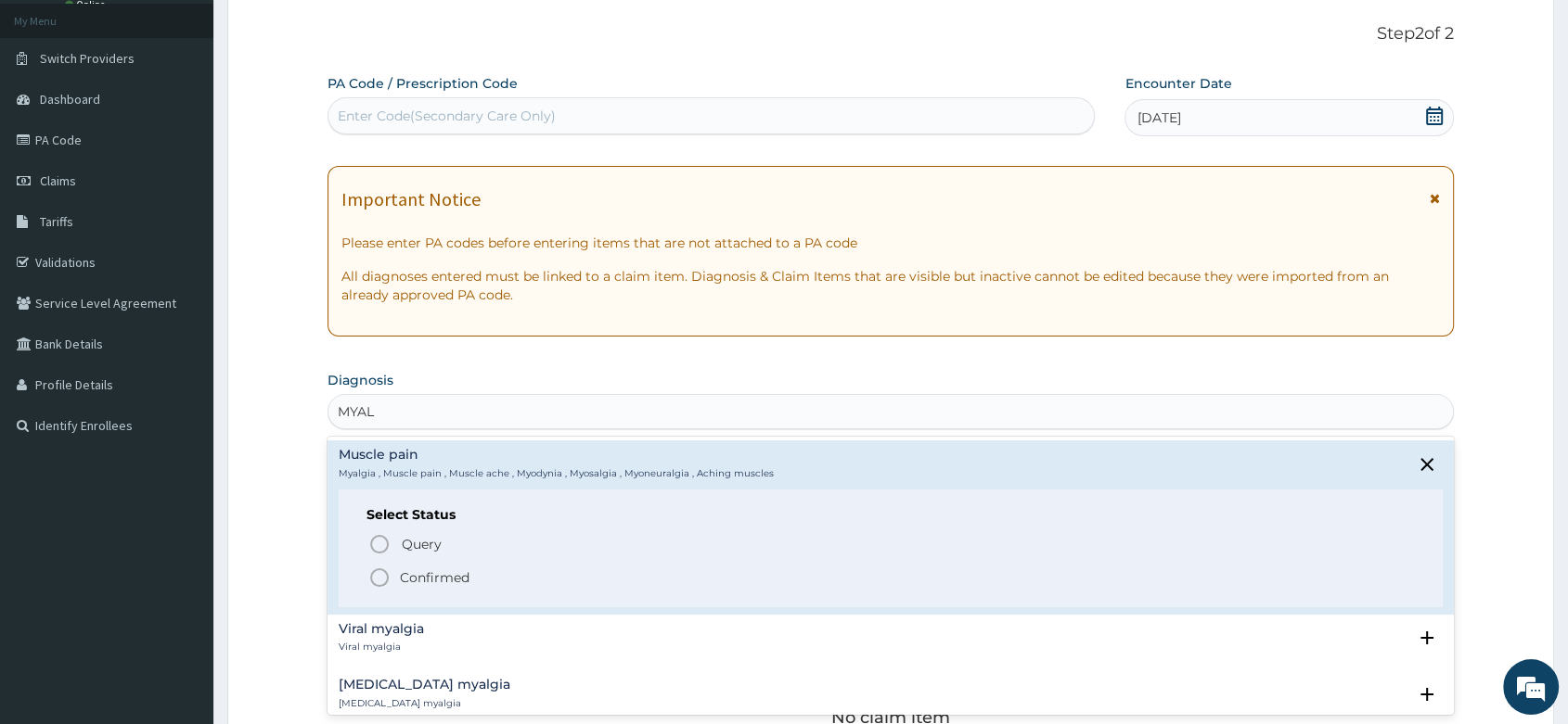
click at [373, 575] on icon "status option filled" at bounding box center [379, 577] width 22 height 22
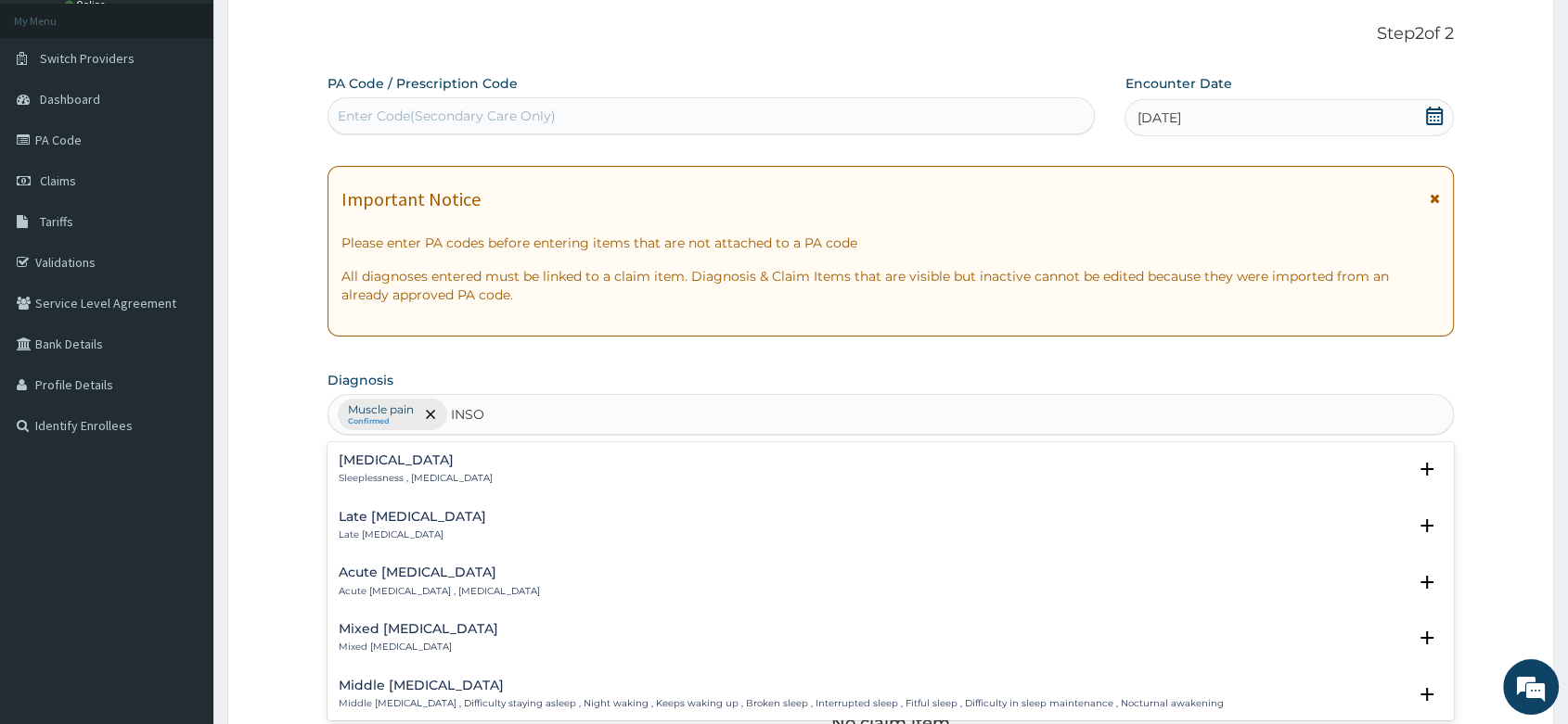
type input "INSOM"
click at [369, 465] on h4 "Insomnia" at bounding box center [416, 460] width 154 height 14
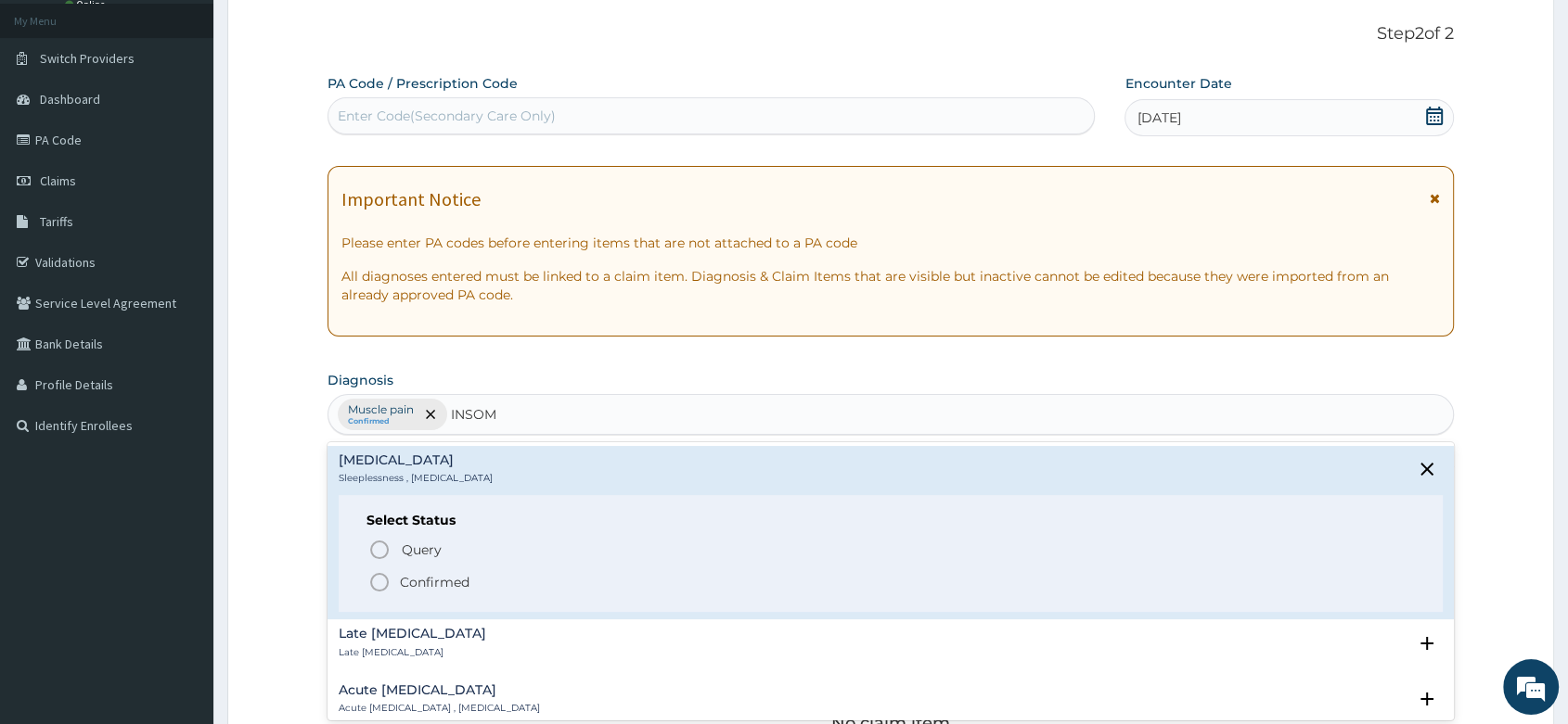
click at [384, 577] on icon "status option filled" at bounding box center [379, 582] width 22 height 22
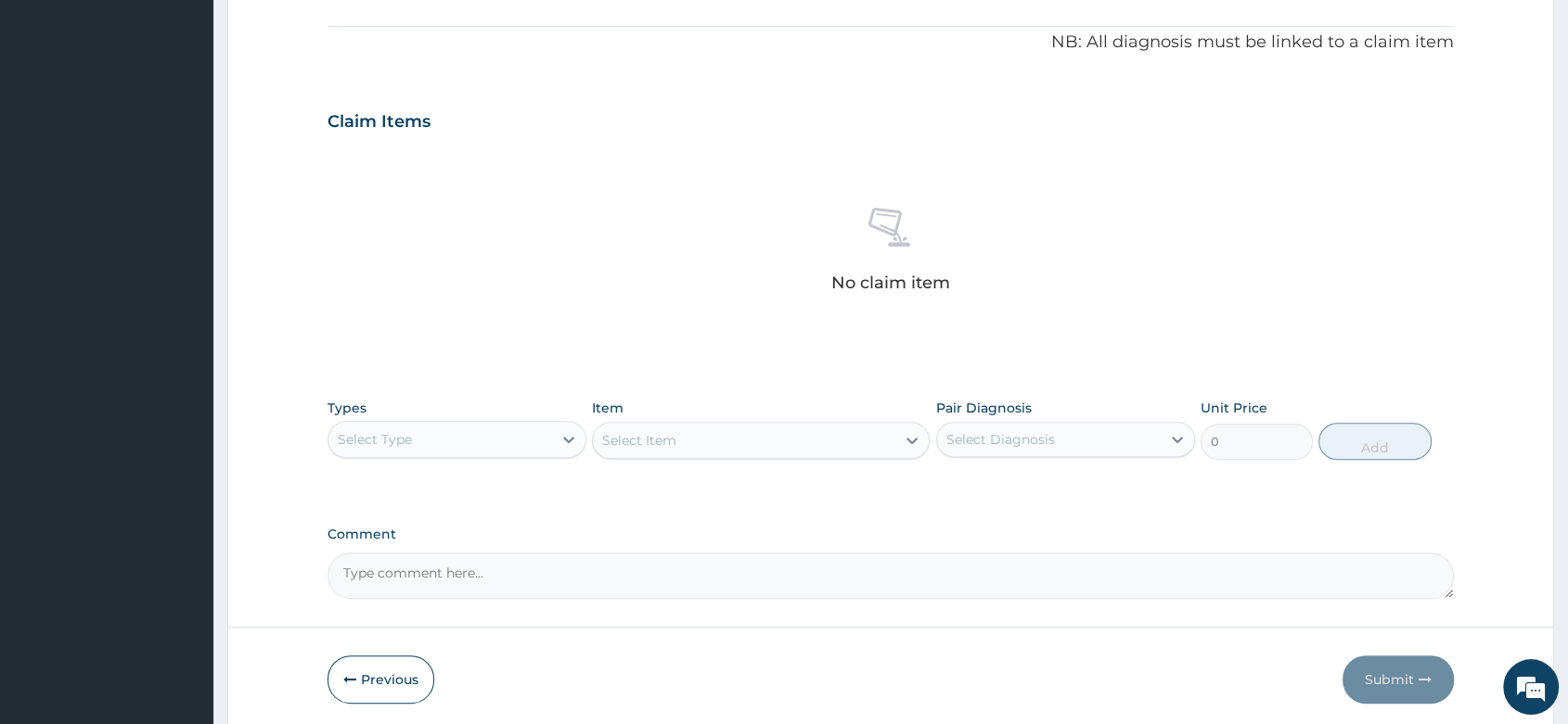
scroll to position [611, 0]
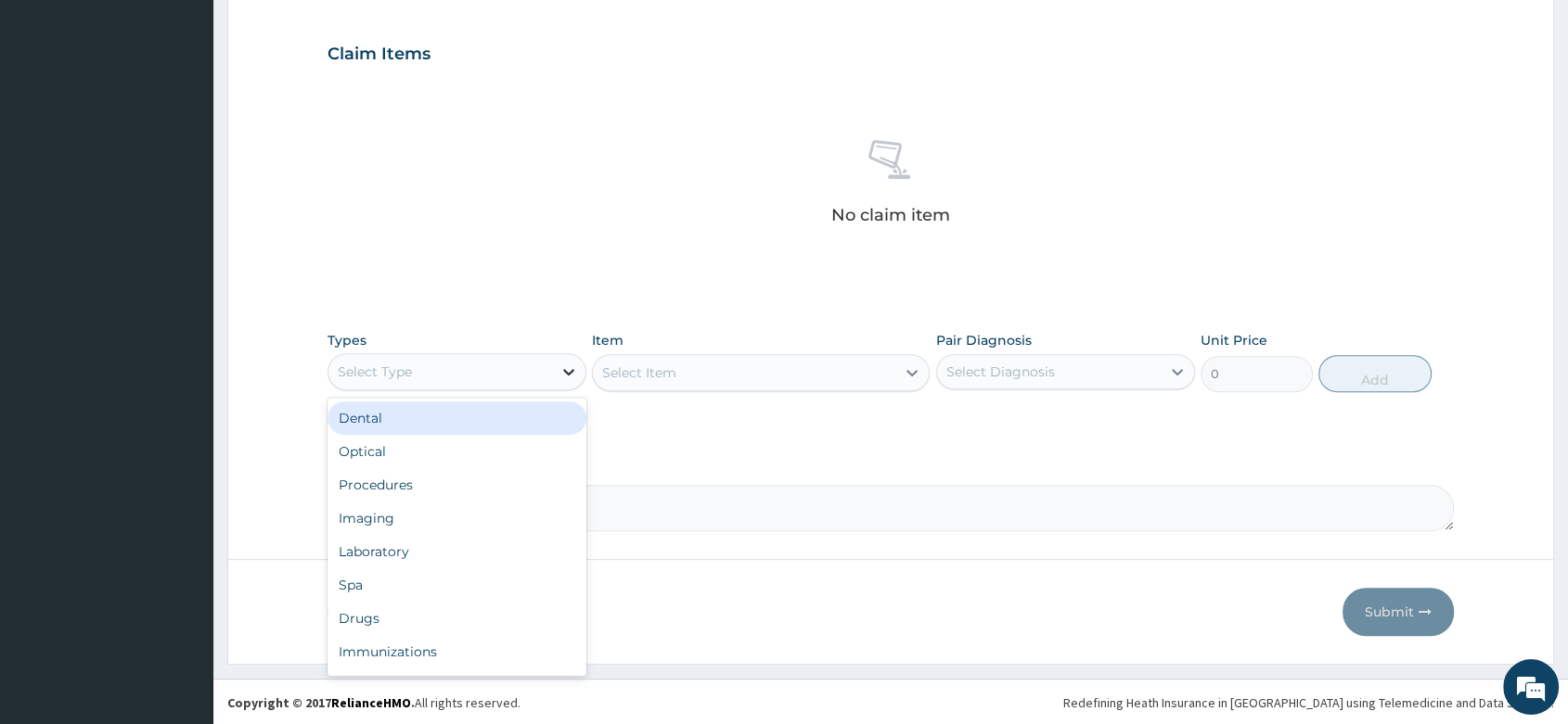
click at [556, 368] on div at bounding box center [569, 372] width 33 height 33
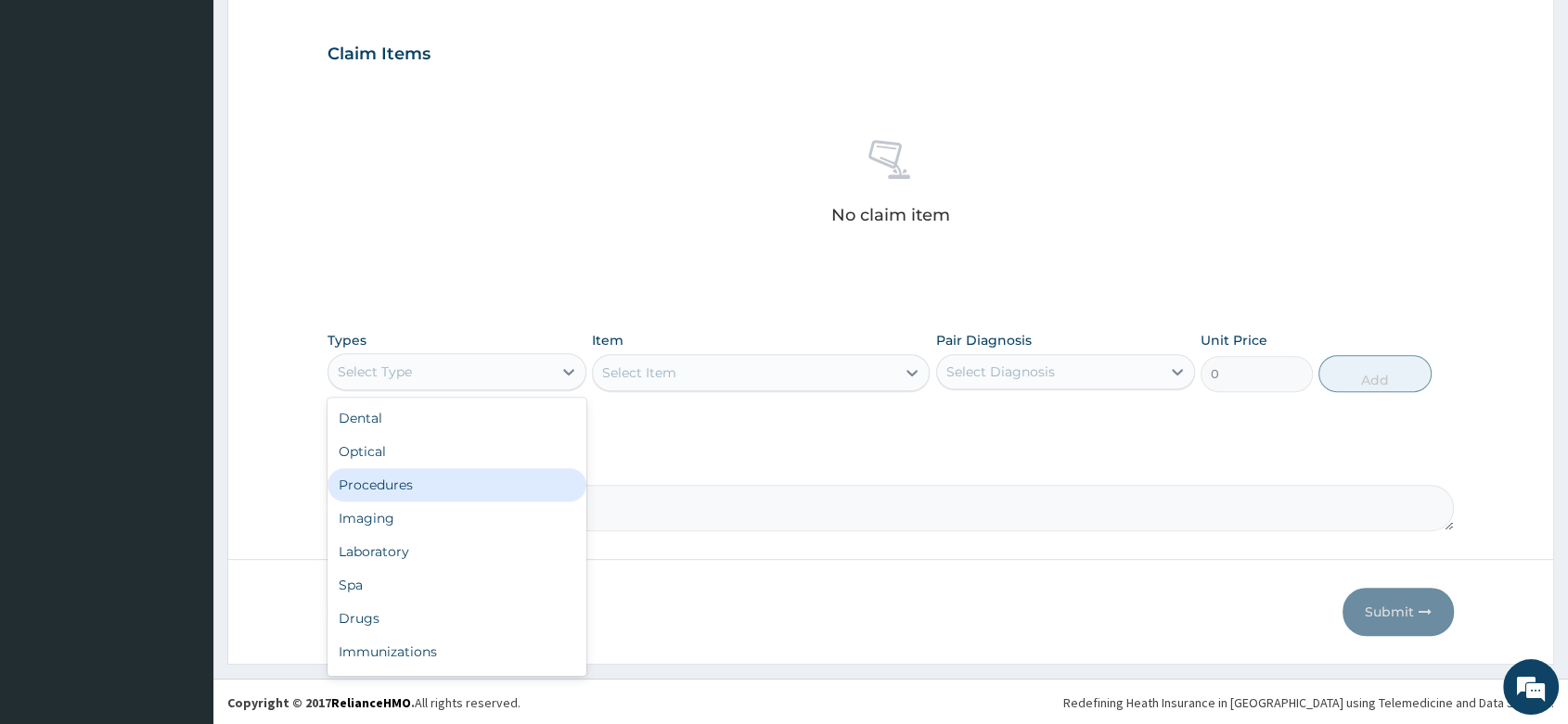
click at [402, 495] on div "Procedures" at bounding box center [456, 485] width 259 height 33
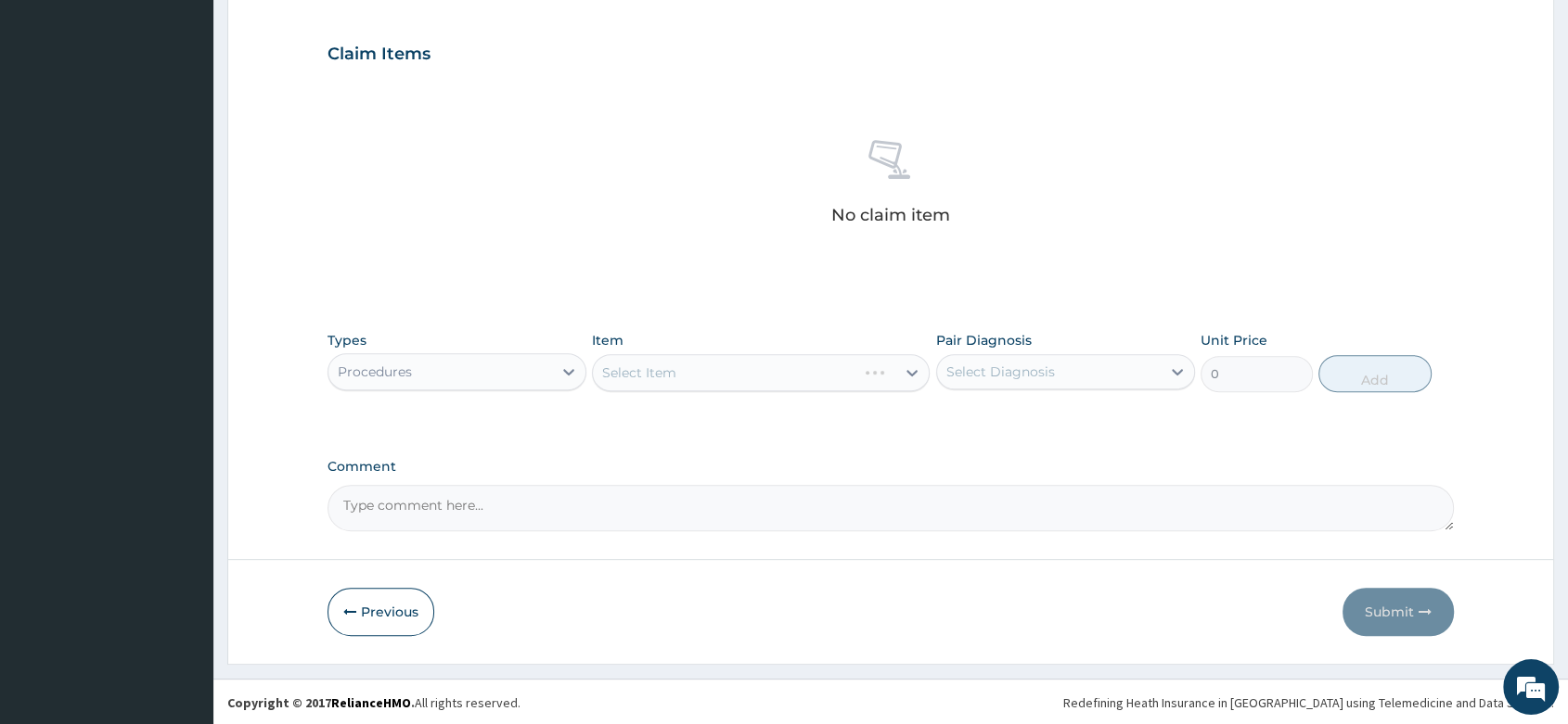
click at [681, 377] on div "Select Item" at bounding box center [761, 373] width 338 height 37
click at [684, 377] on div "Select Item" at bounding box center [761, 373] width 338 height 37
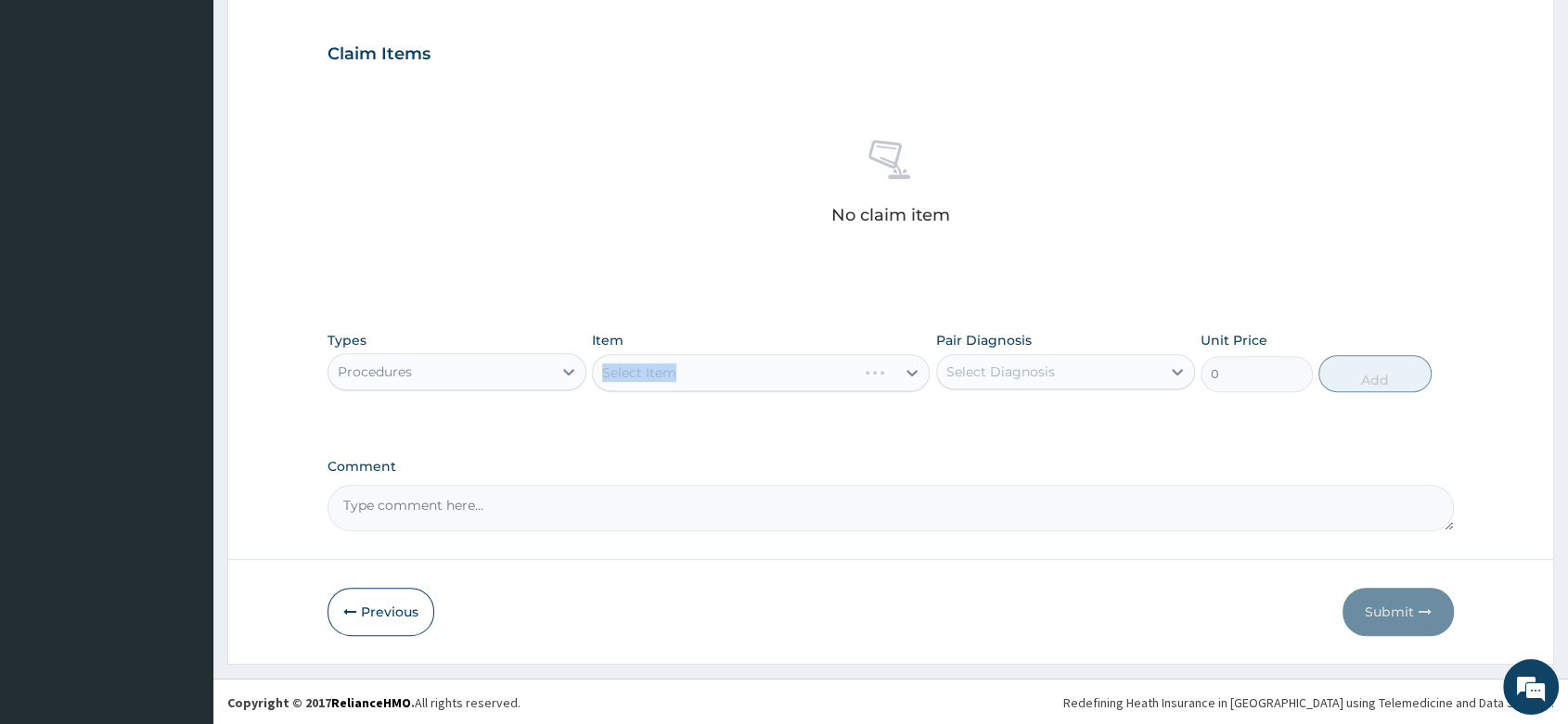
click at [684, 377] on div "Select Item" at bounding box center [761, 373] width 338 height 37
click at [709, 369] on div "Select Item" at bounding box center [761, 373] width 338 height 37
click at [687, 378] on div "Select Item" at bounding box center [761, 373] width 338 height 37
click at [675, 378] on div "Select Item" at bounding box center [761, 373] width 338 height 37
click at [617, 379] on div "Select Item" at bounding box center [639, 373] width 74 height 18
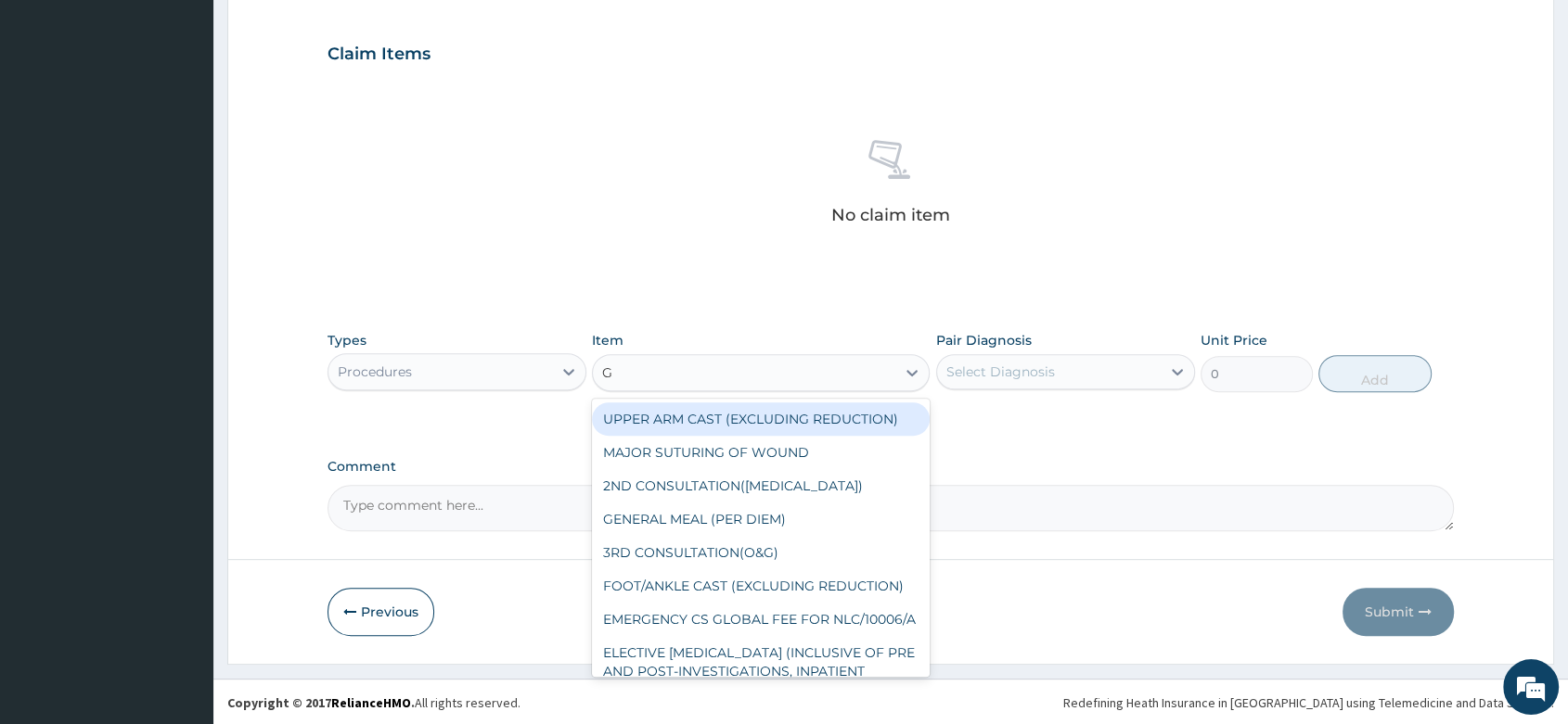
type input "GP"
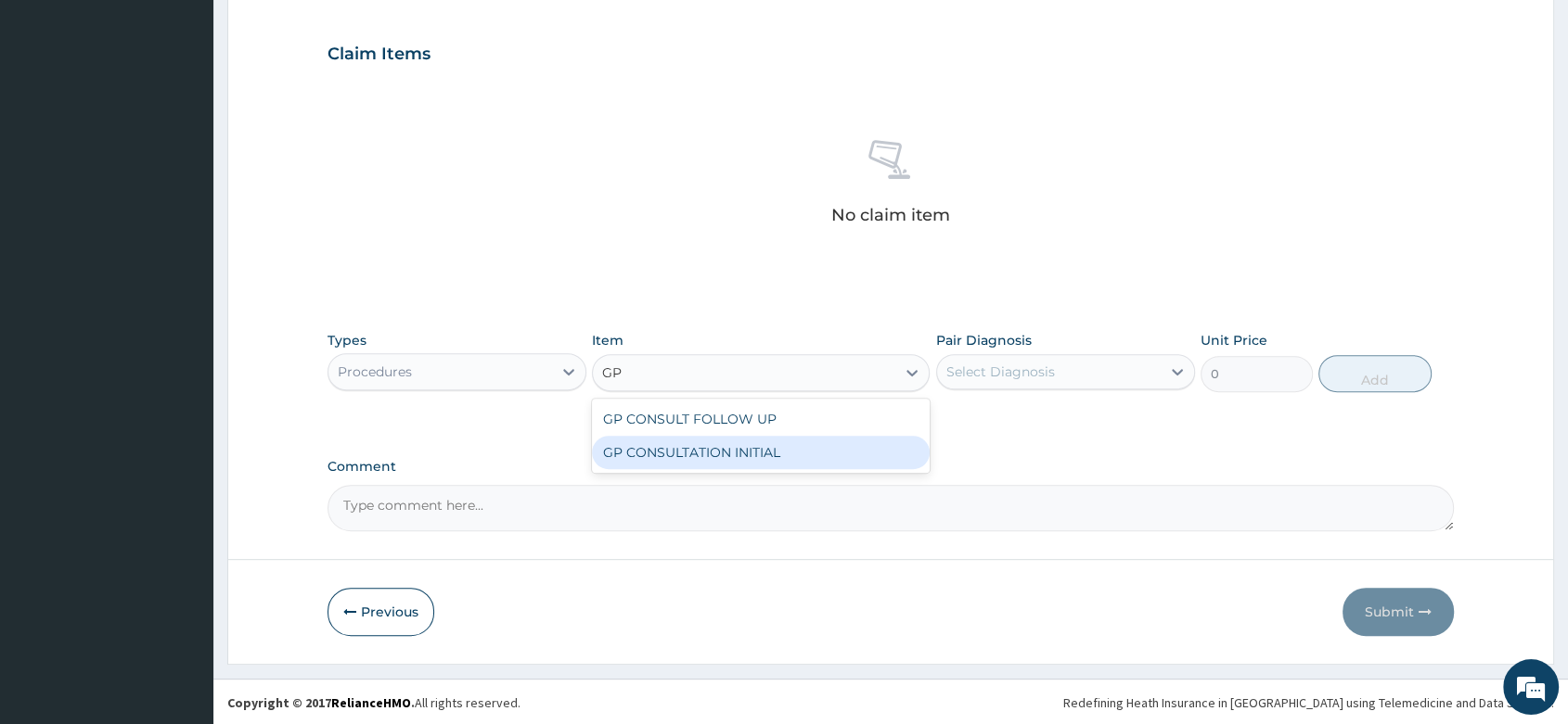
click at [697, 444] on div "GP CONSULTATION INITIAL" at bounding box center [761, 452] width 338 height 33
type input "2000"
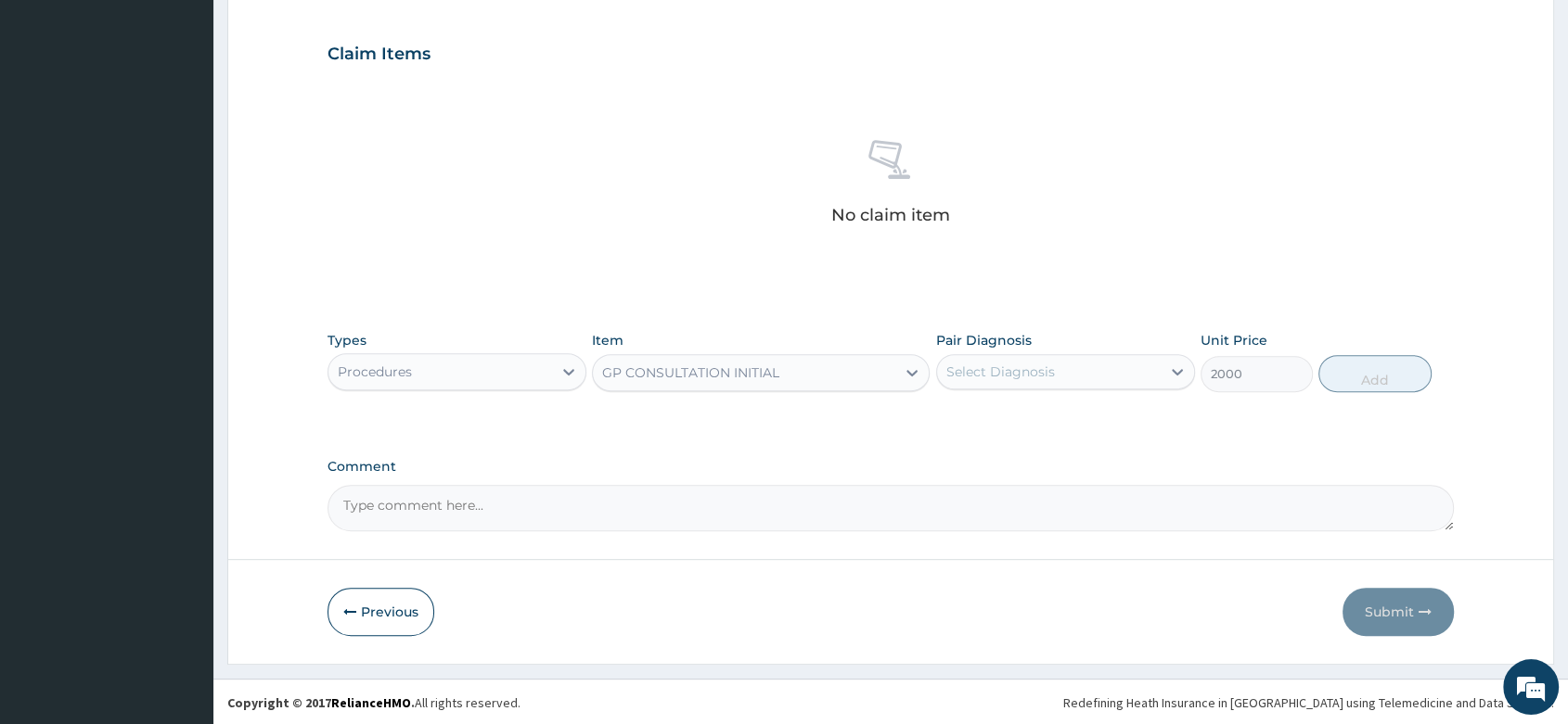
click at [960, 378] on div "Select Diagnosis" at bounding box center [1001, 372] width 109 height 18
click at [982, 410] on label "Muscle pain" at bounding box center [1007, 416] width 80 height 18
checkbox input "true"
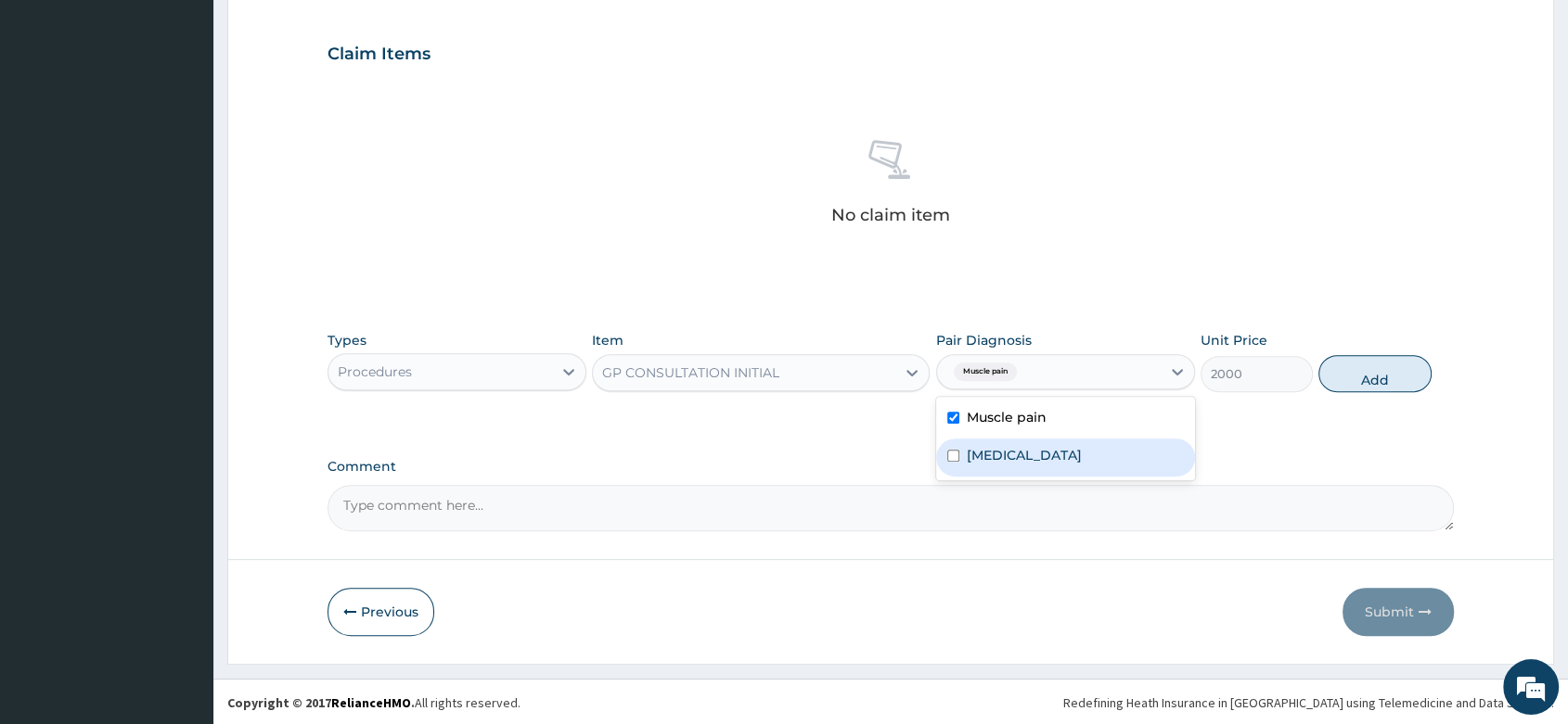
click at [997, 458] on label "Insomnia" at bounding box center [1024, 455] width 115 height 18
checkbox input "true"
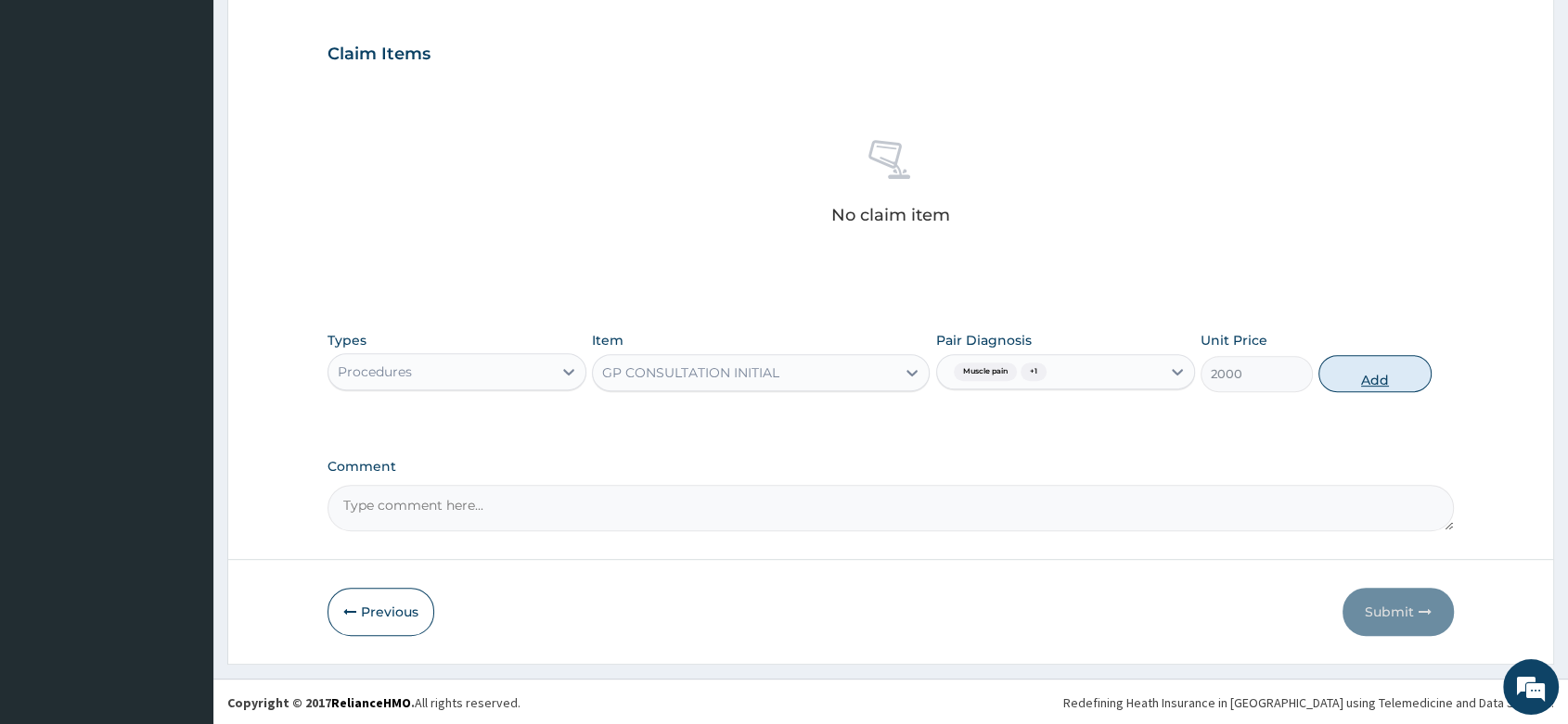
click at [1369, 387] on button "Add" at bounding box center [1375, 374] width 113 height 37
type input "0"
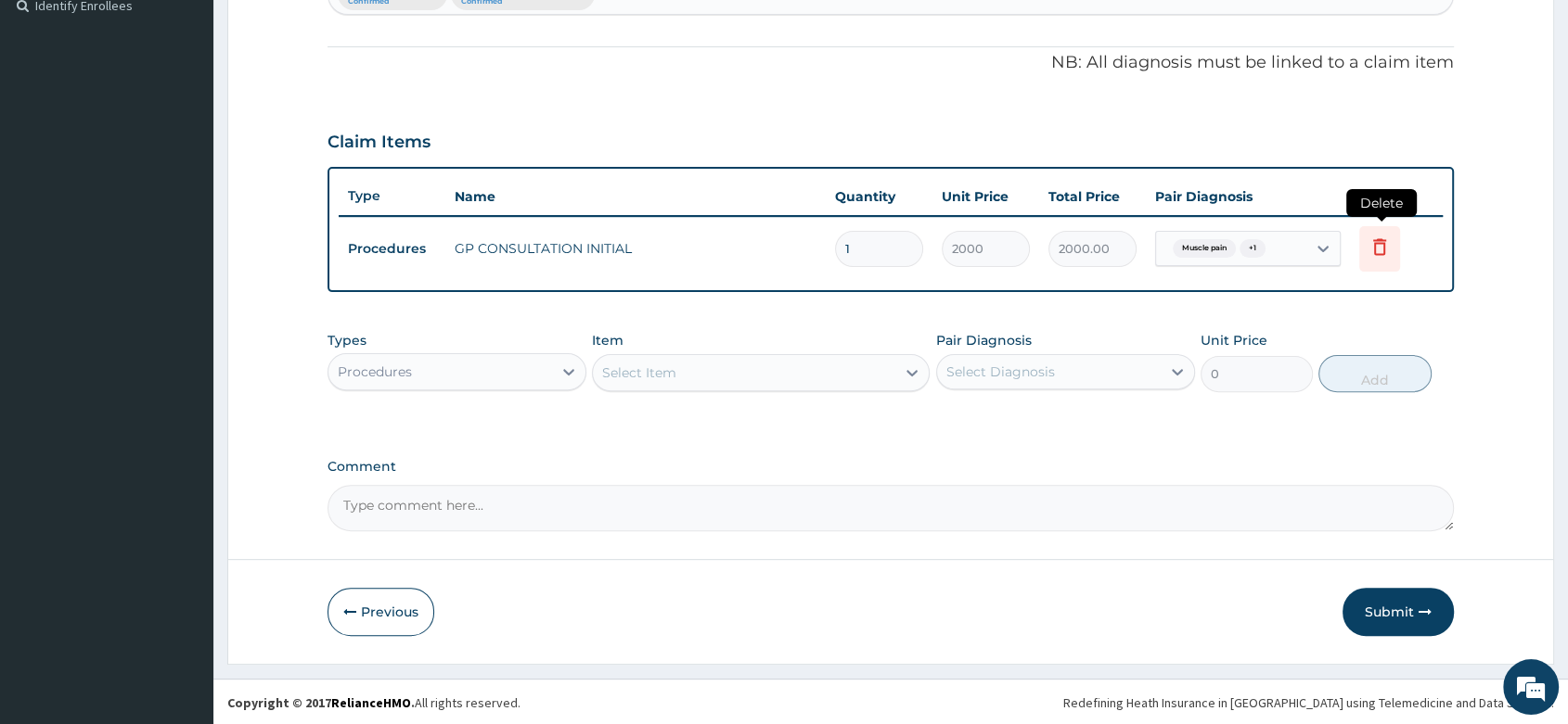
click at [1382, 241] on icon at bounding box center [1379, 247] width 13 height 16
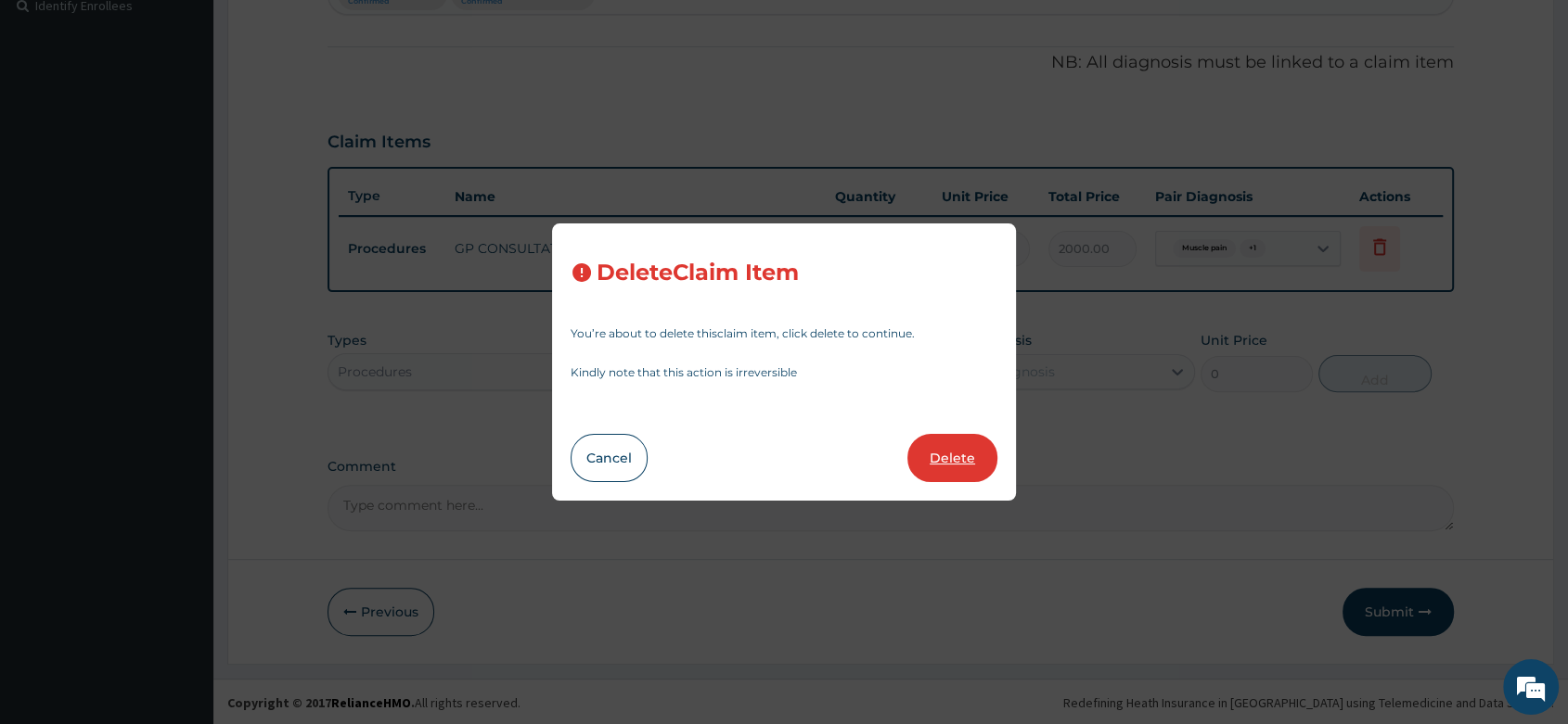
click at [961, 468] on button "Delete" at bounding box center [952, 458] width 90 height 49
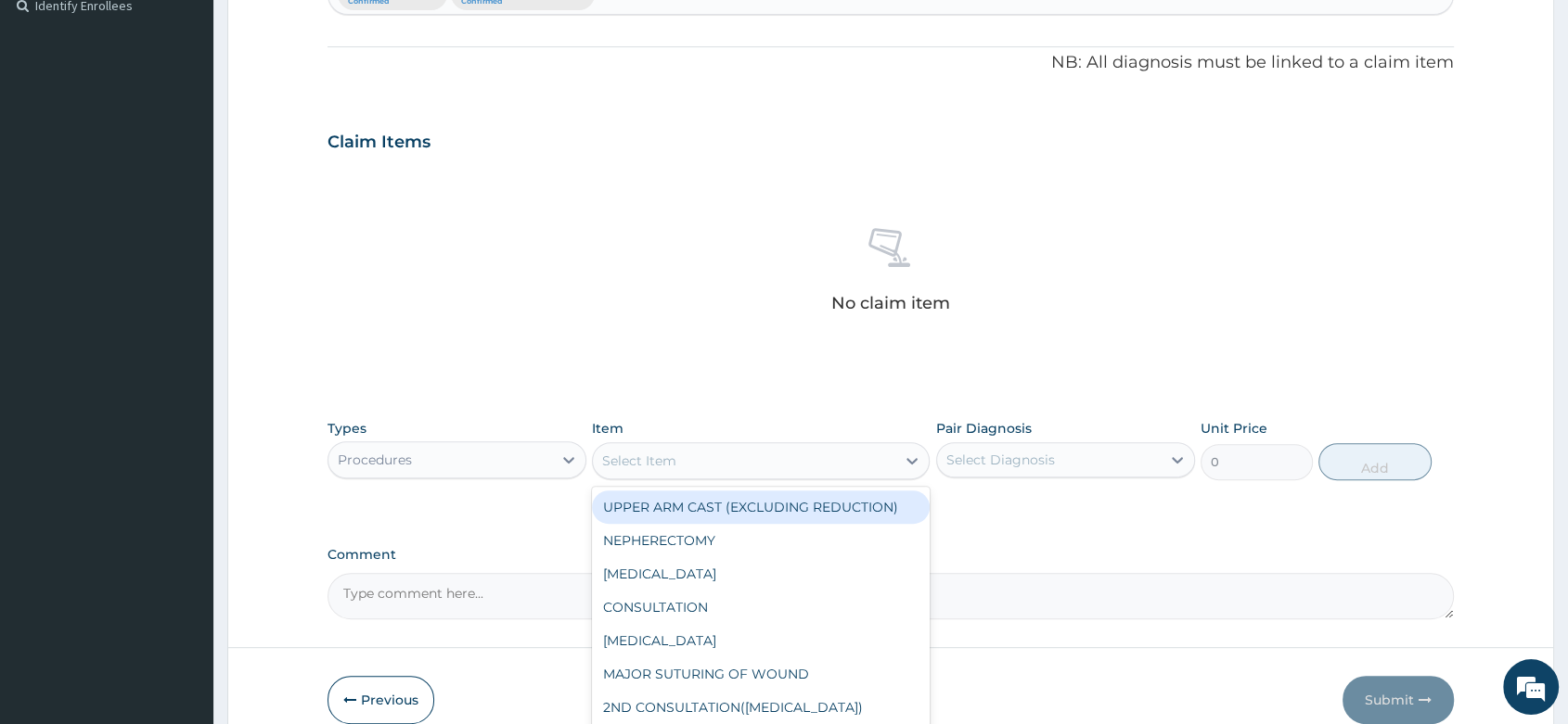
click at [683, 472] on div "Select Item" at bounding box center [745, 461] width 303 height 30
type input "GP"
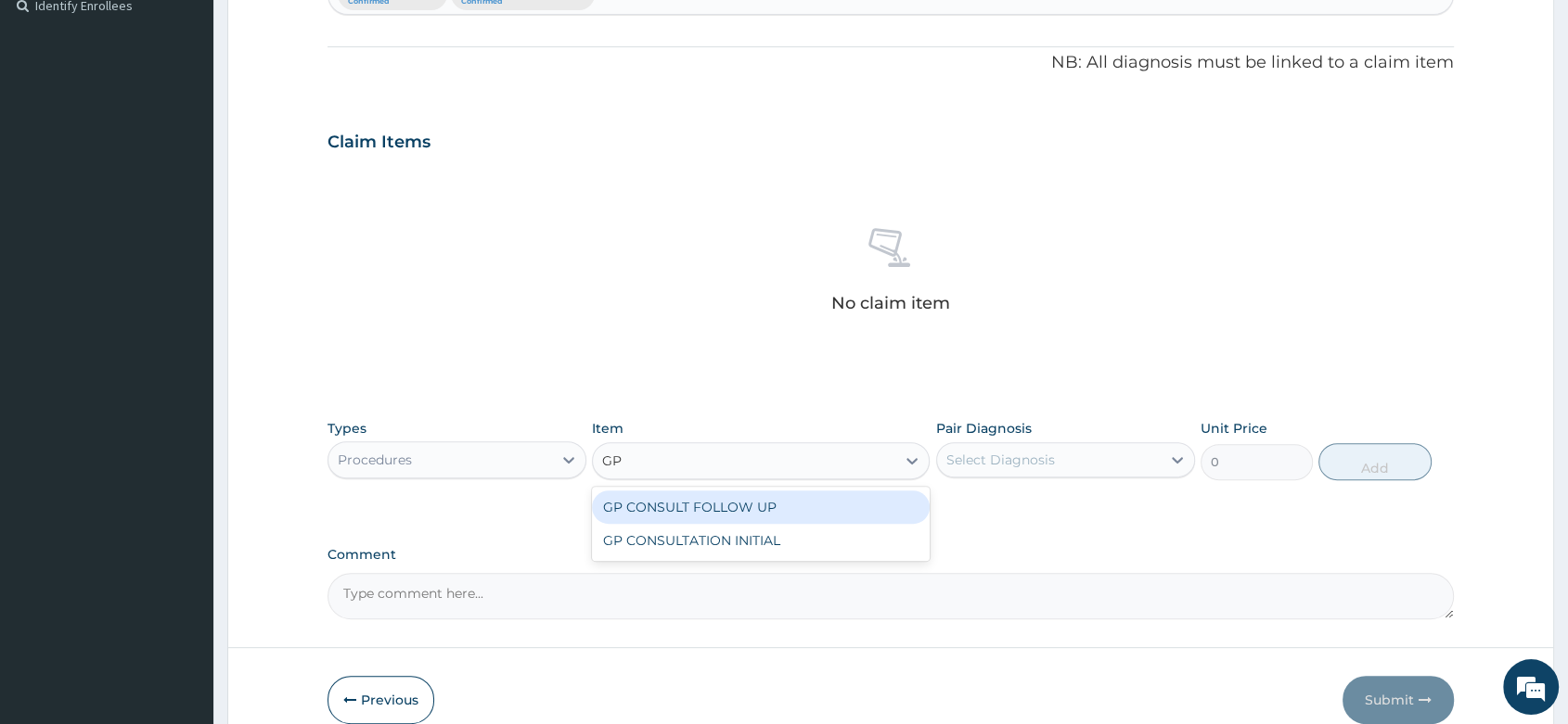
drag, startPoint x: 749, startPoint y: 507, endPoint x: 776, endPoint y: 502, distance: 27.5
click at [750, 506] on div "GP CONSULT FOLLOW UP" at bounding box center [761, 508] width 338 height 33
type input "1000"
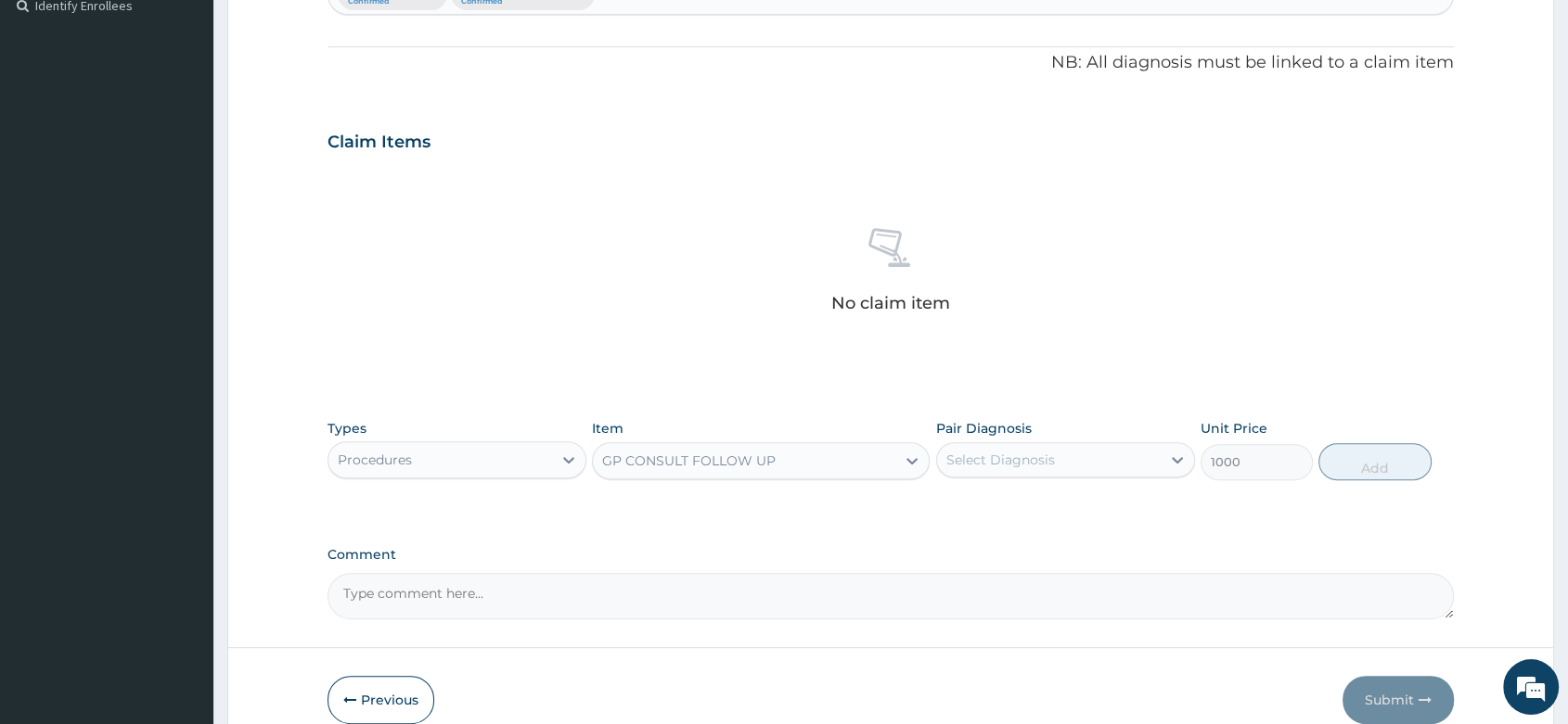
click at [985, 458] on div "Select Diagnosis" at bounding box center [1001, 459] width 109 height 18
click at [1004, 507] on label "Muscle pain" at bounding box center [1007, 505] width 80 height 18
checkbox input "true"
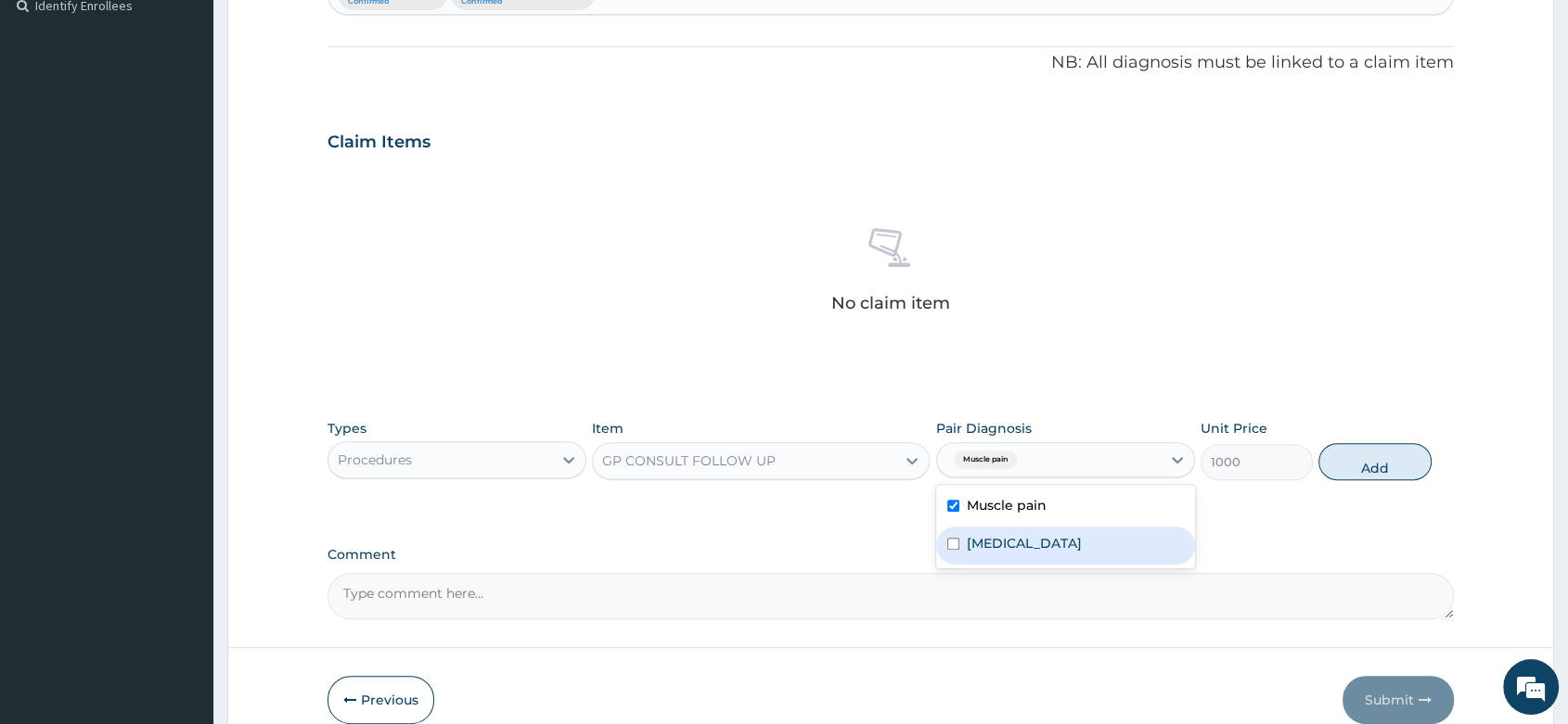
click at [1007, 537] on label "Insomnia" at bounding box center [1024, 543] width 115 height 18
checkbox input "true"
click at [1396, 483] on div "Types Procedures Item GP CONSULT FOLLOW UP Pair Diagnosis Muscle pain + 1 Unit …" at bounding box center [890, 449] width 1126 height 80
click at [1392, 463] on button "Add" at bounding box center [1375, 462] width 113 height 37
type input "0"
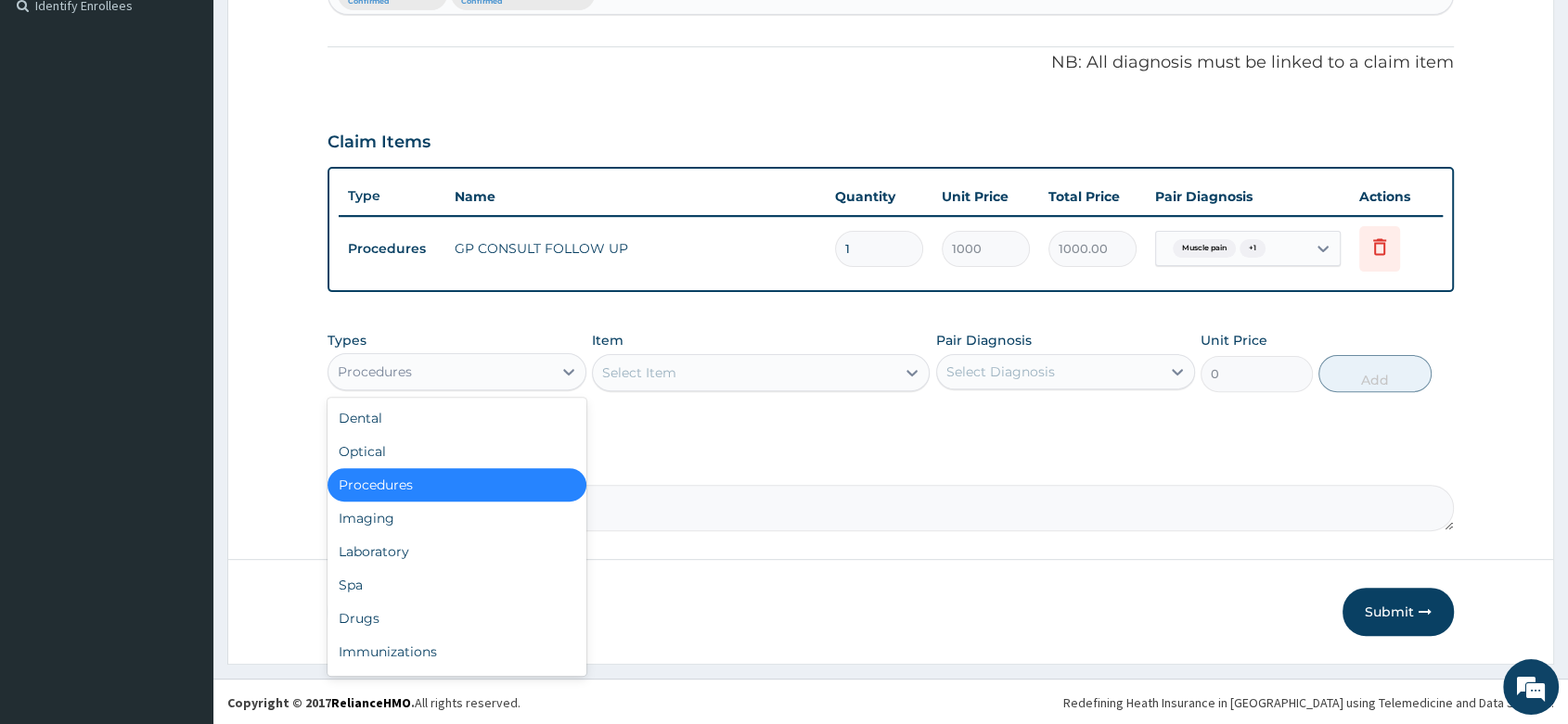
click at [443, 357] on div "Procedures" at bounding box center [440, 372] width 223 height 30
click at [379, 619] on div "Drugs" at bounding box center [456, 618] width 259 height 33
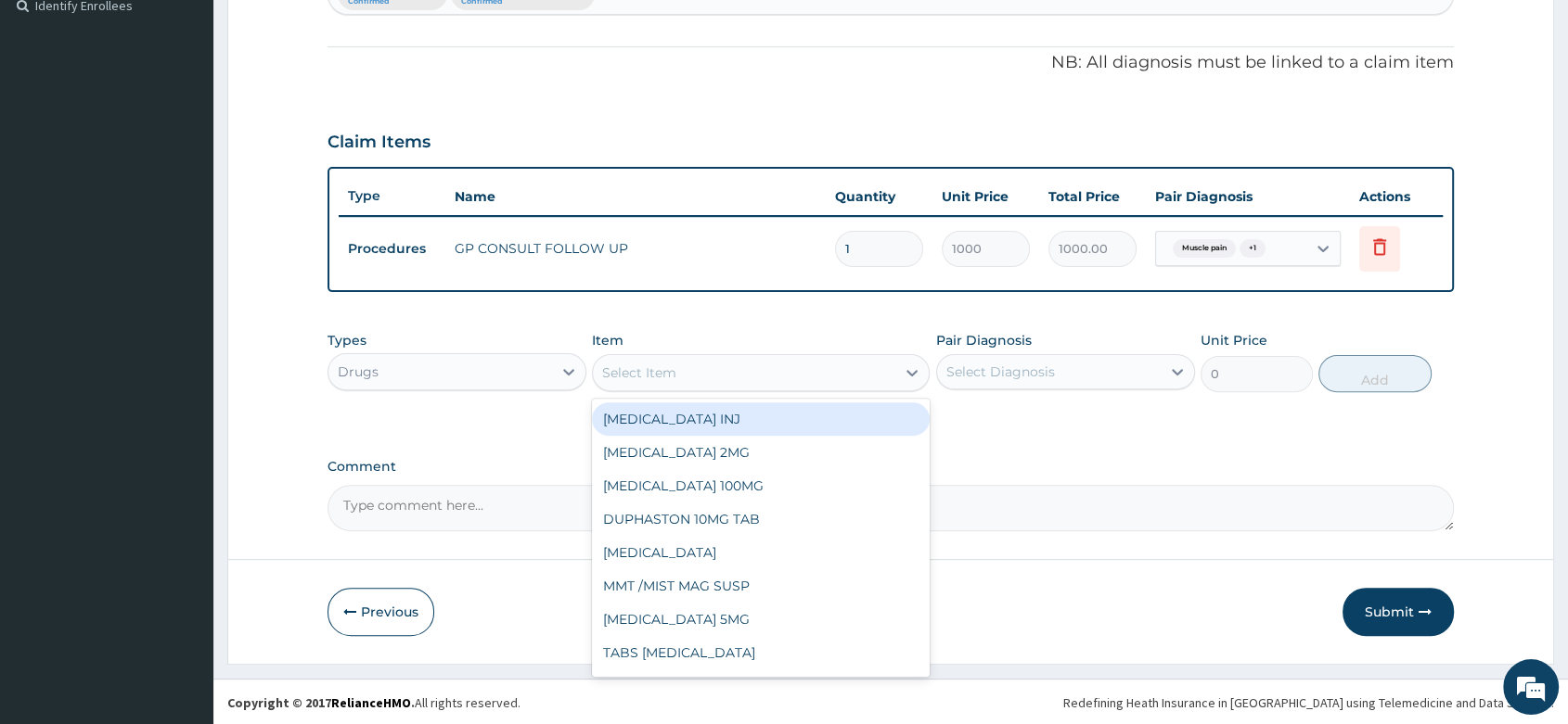
click at [693, 382] on div "Select Item" at bounding box center [745, 373] width 303 height 30
type input "NORG"
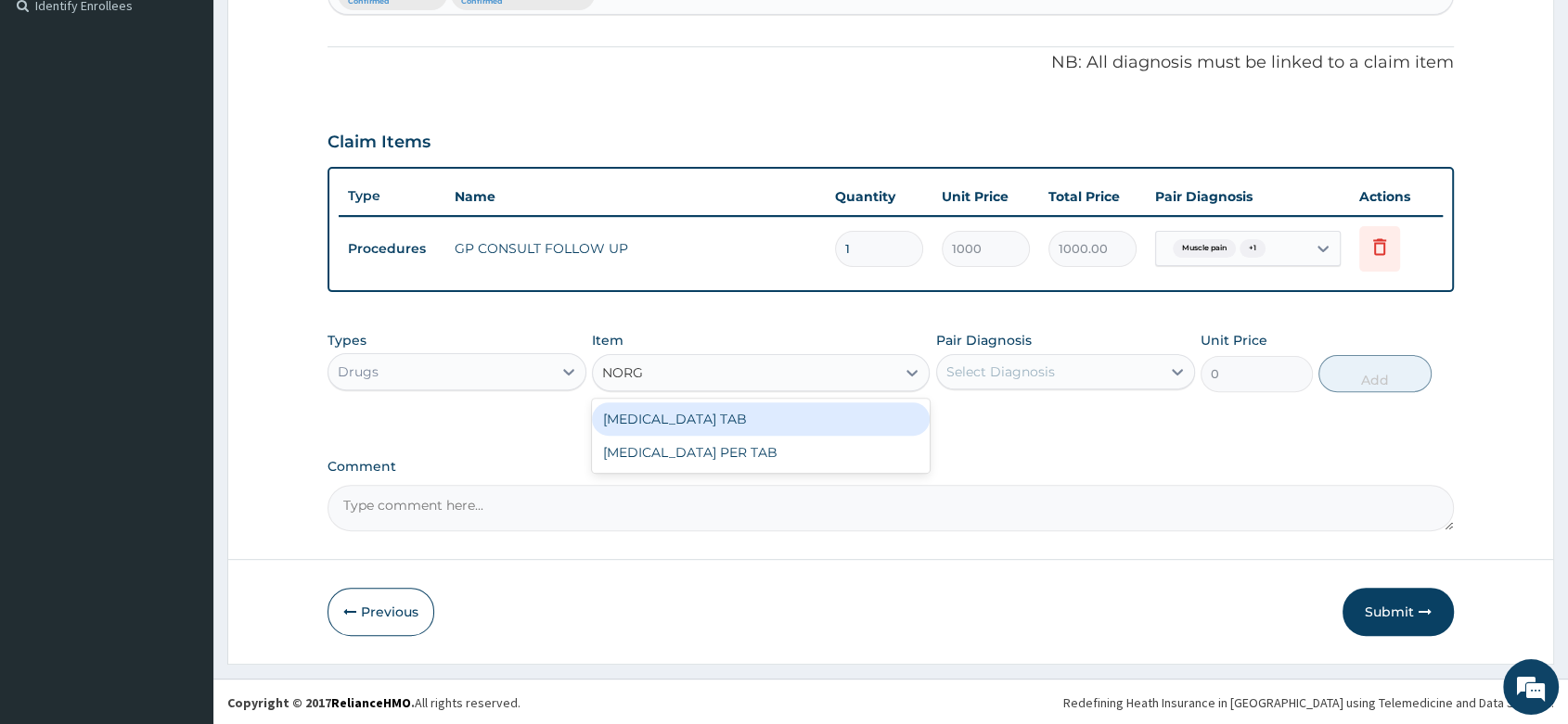
click at [713, 415] on div "NORGESIC TAB" at bounding box center [761, 419] width 338 height 33
type input "60"
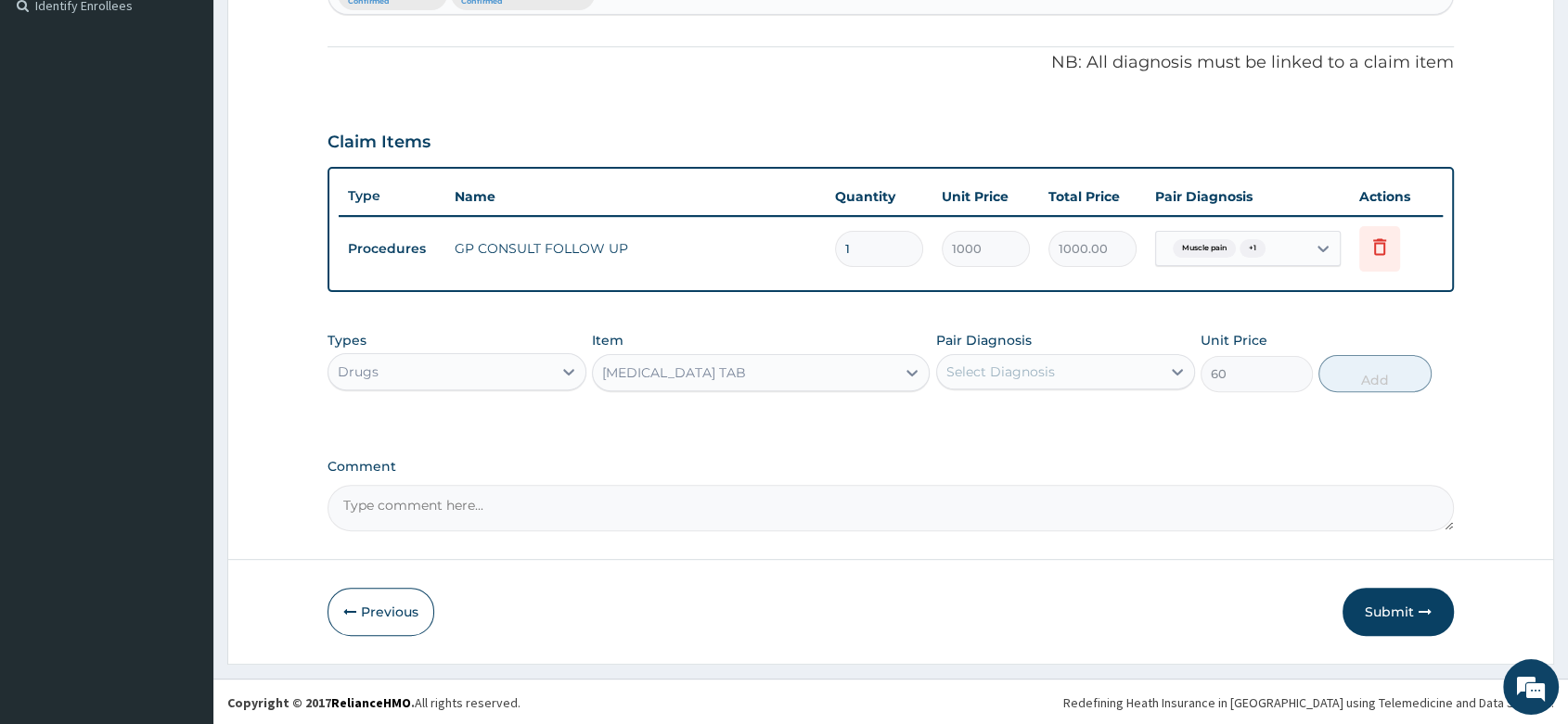
click at [995, 378] on div "Select Diagnosis" at bounding box center [1001, 372] width 109 height 18
click at [1034, 428] on div "Muscle pain" at bounding box center [1065, 419] width 259 height 38
checkbox input "true"
click at [1420, 374] on button "Add" at bounding box center [1375, 374] width 113 height 37
type input "0"
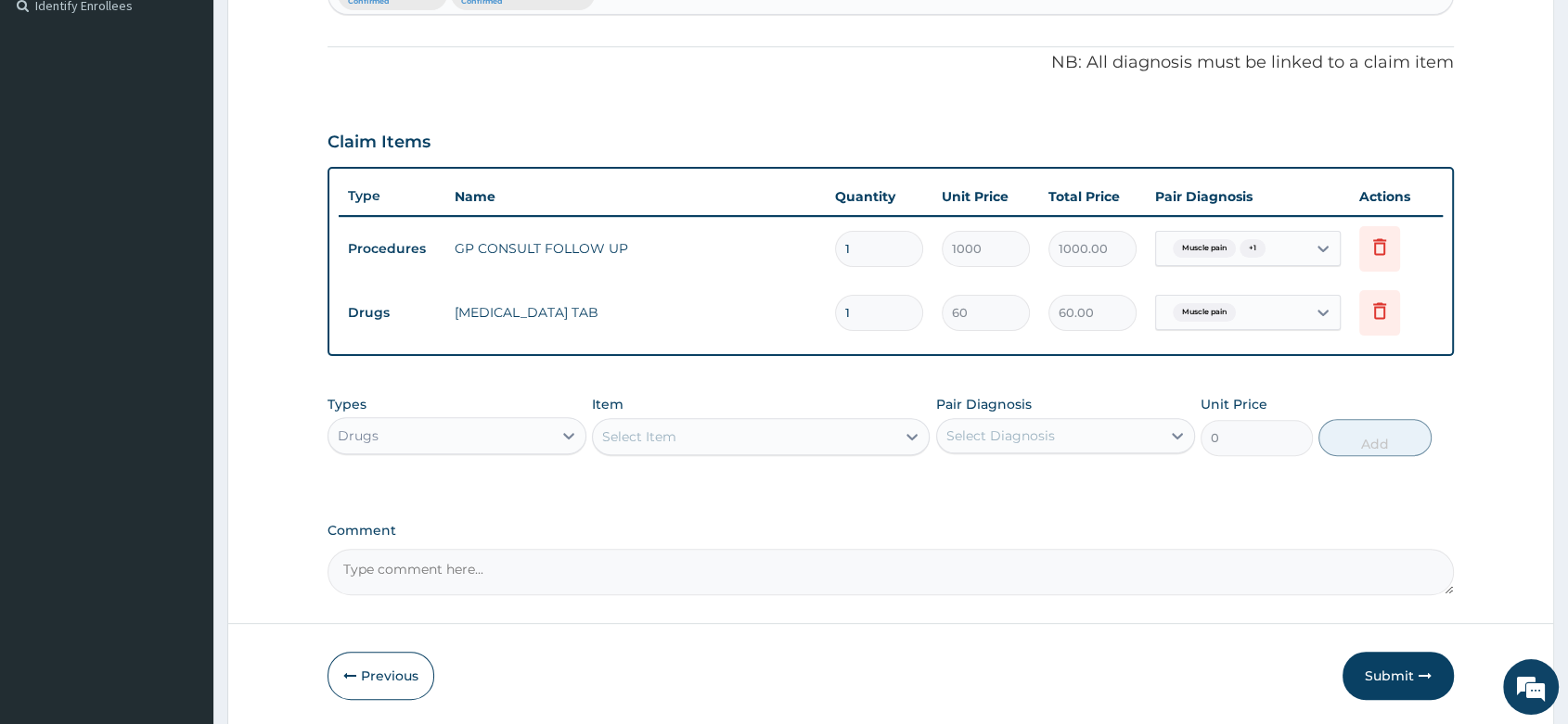
type input "0.00"
type input "2"
type input "120.00"
type input "20"
type input "1200.00"
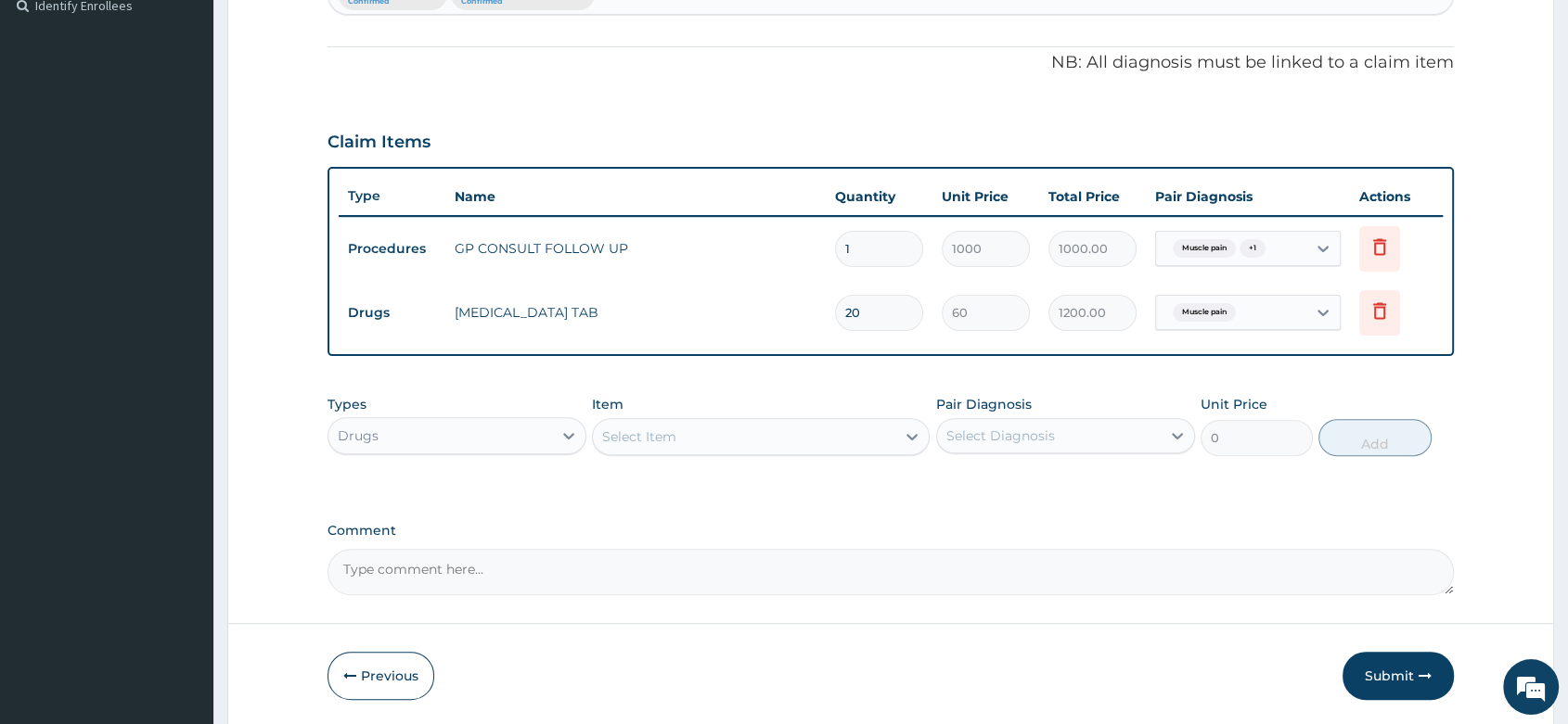
type input "20"
click at [627, 420] on div "Select Item" at bounding box center [761, 437] width 338 height 37
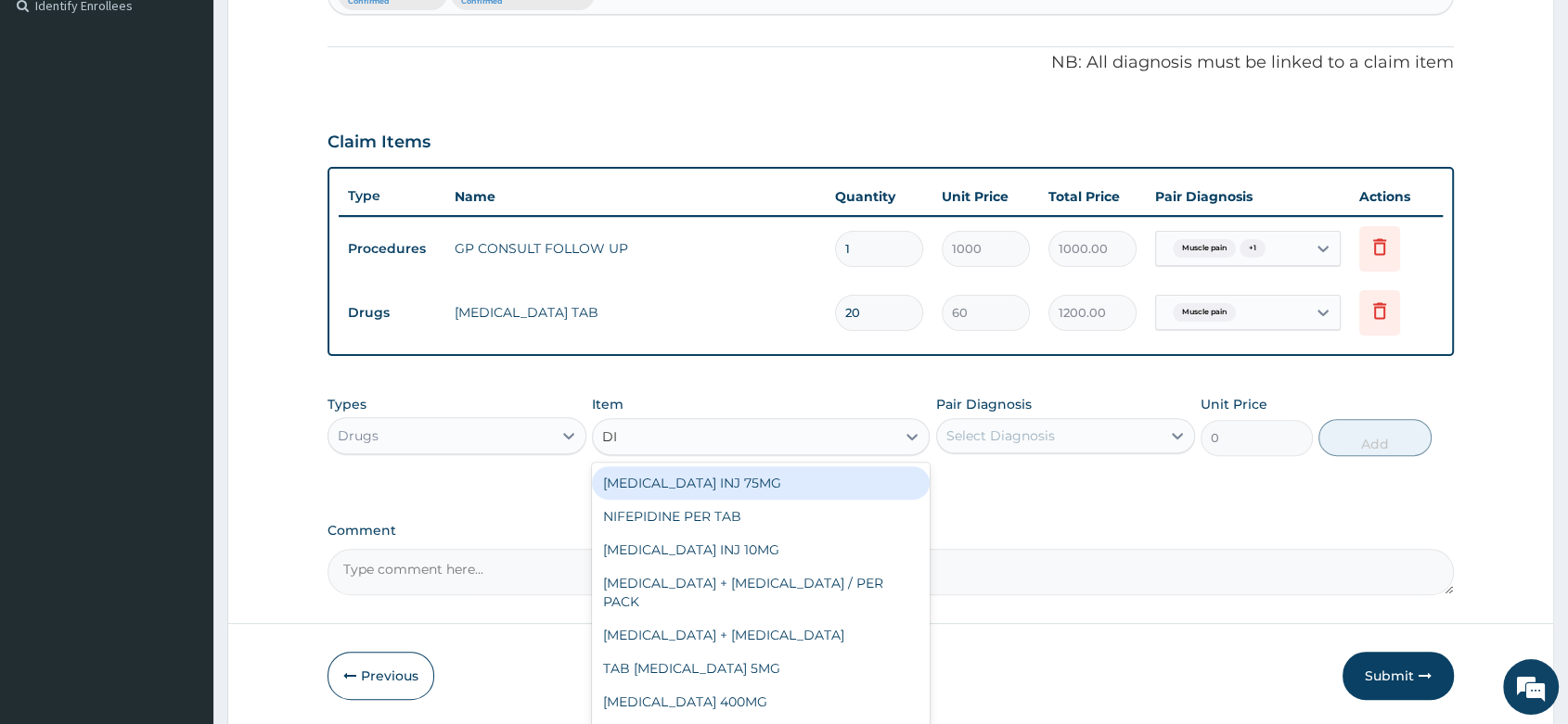
type input "DIA"
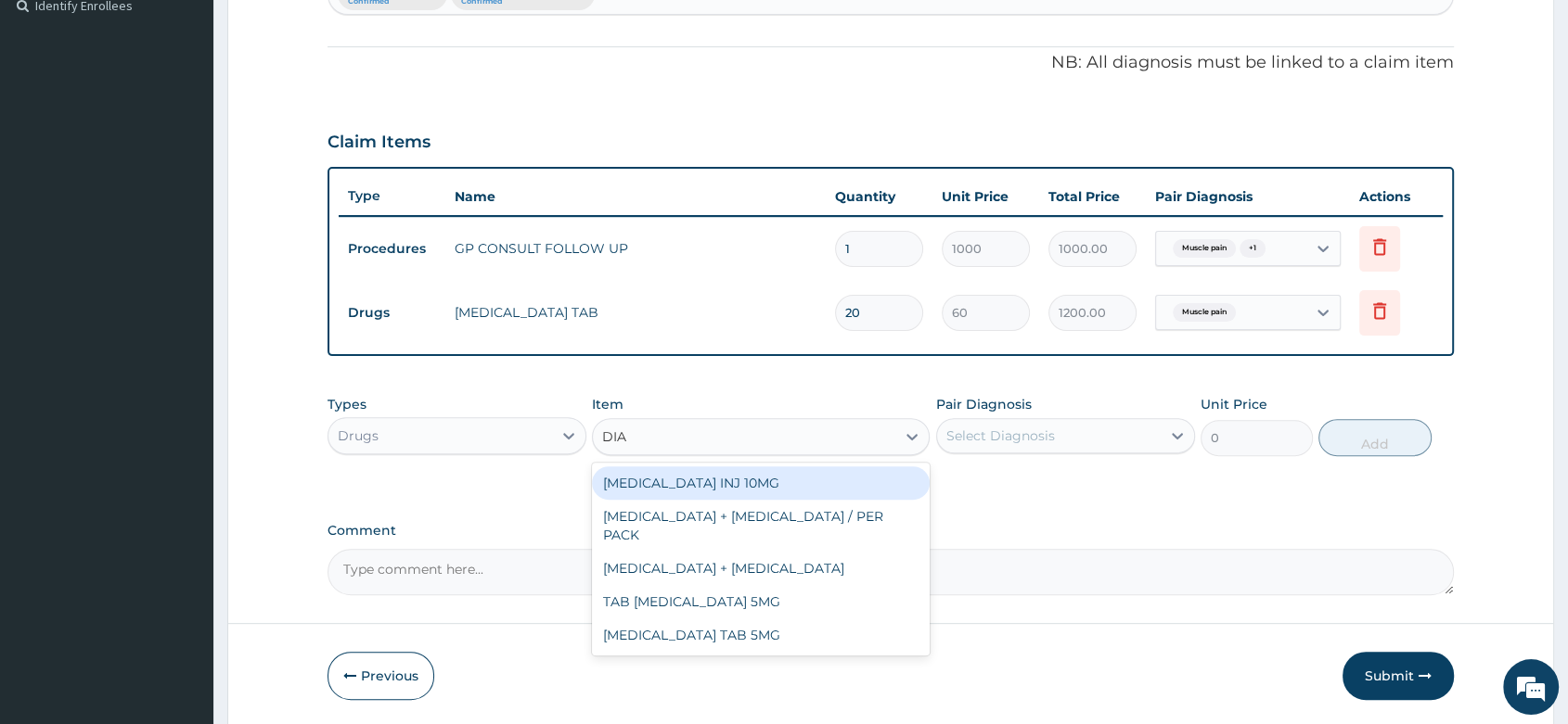
click at [700, 474] on div "DIAZEPAM INJ 10MG" at bounding box center [761, 483] width 338 height 33
type input "100"
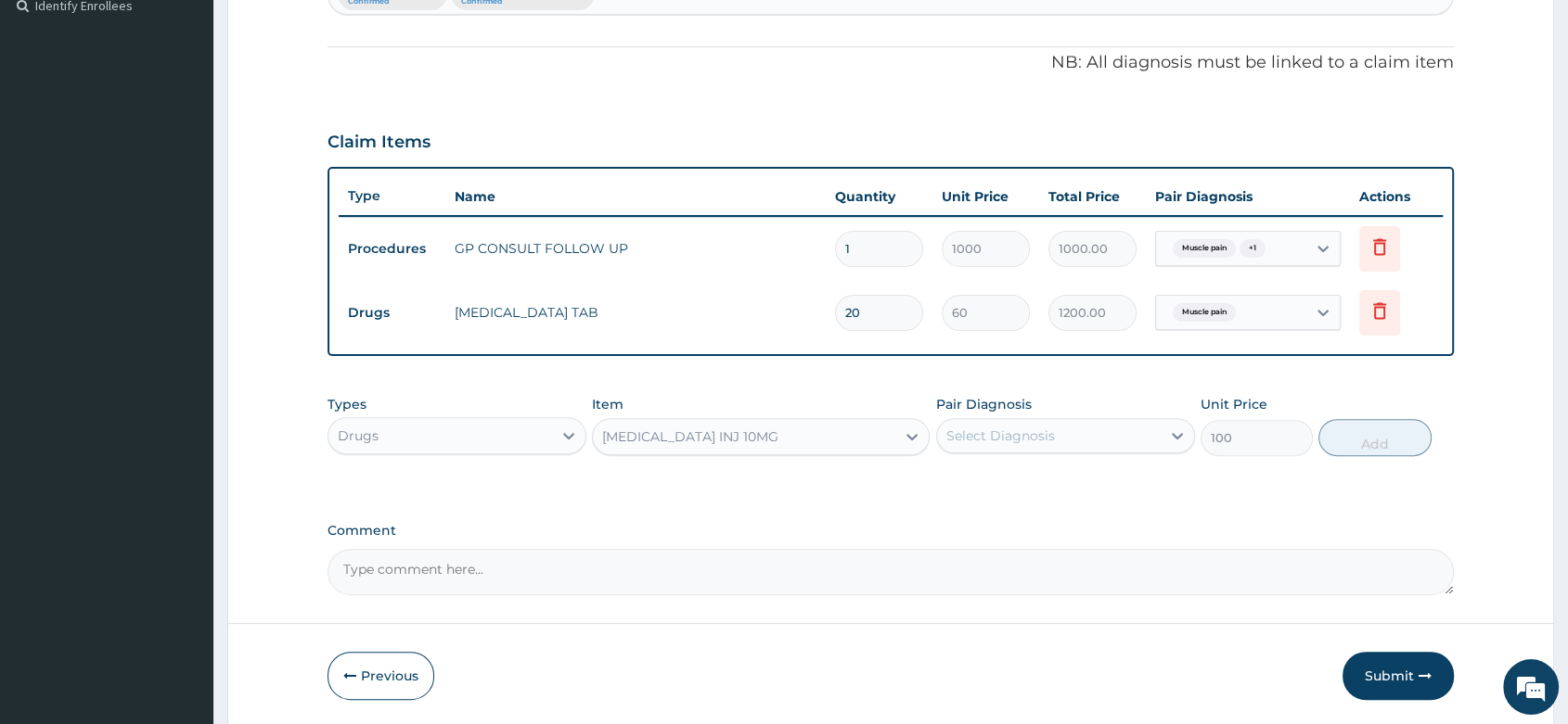
click at [1067, 436] on div "Select Diagnosis" at bounding box center [1049, 436] width 223 height 30
click at [1010, 524] on label "Insomnia" at bounding box center [1024, 519] width 115 height 18
checkbox input "true"
click at [1388, 413] on div "Types Drugs Item DIAZEPAM INJ 10MG Pair Diagnosis Insomnia Unit Price 100 Add" at bounding box center [890, 426] width 1126 height 80
click at [1392, 437] on button "Add" at bounding box center [1375, 438] width 113 height 37
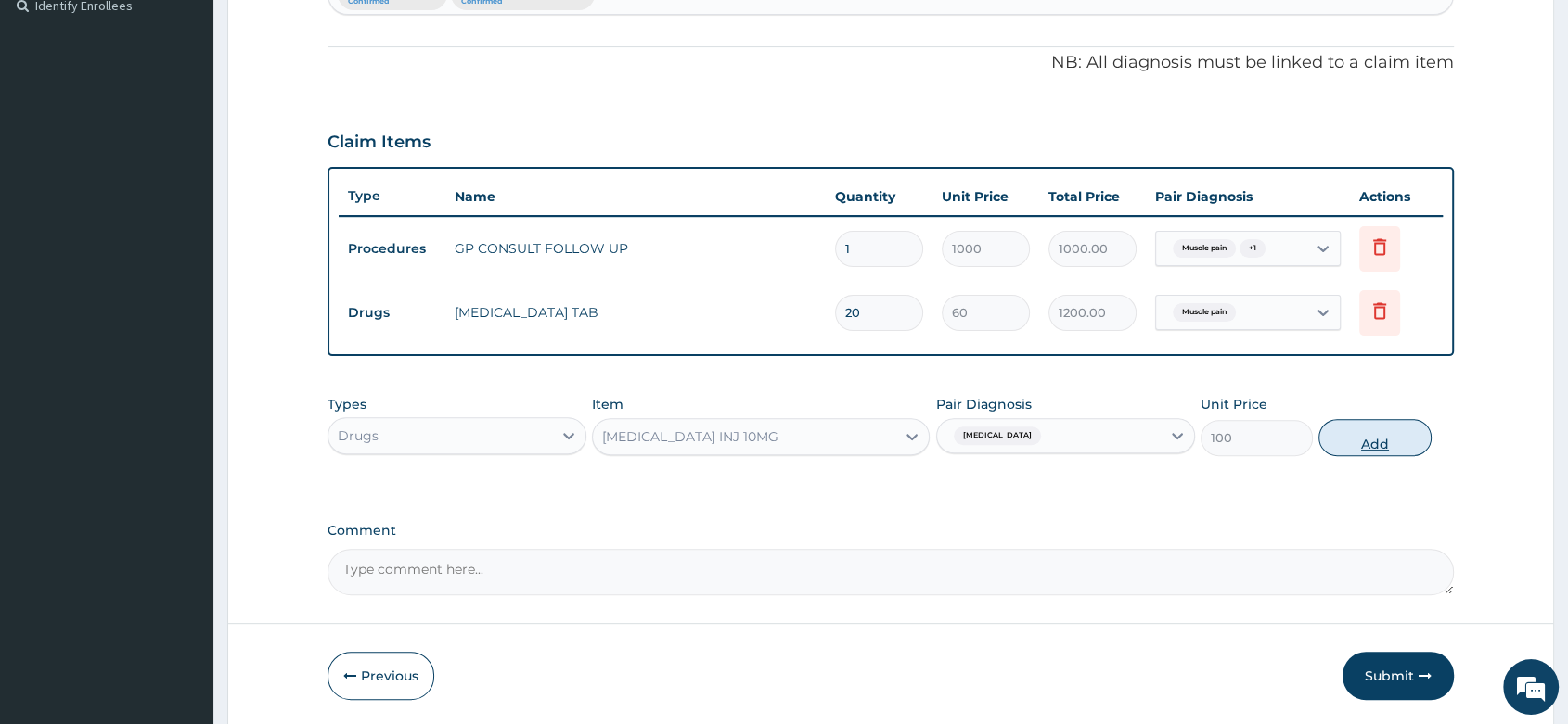
type input "0"
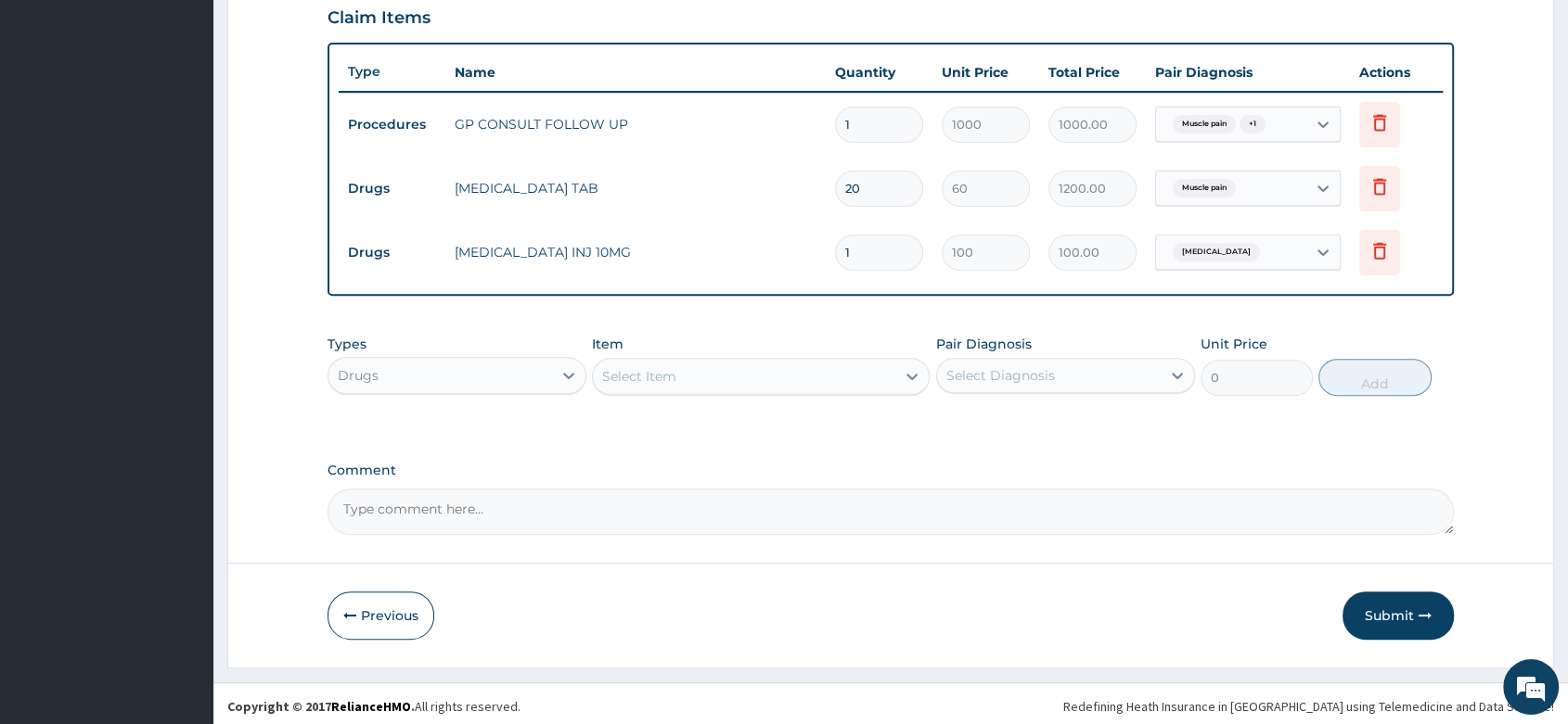
scroll to position [653, 0]
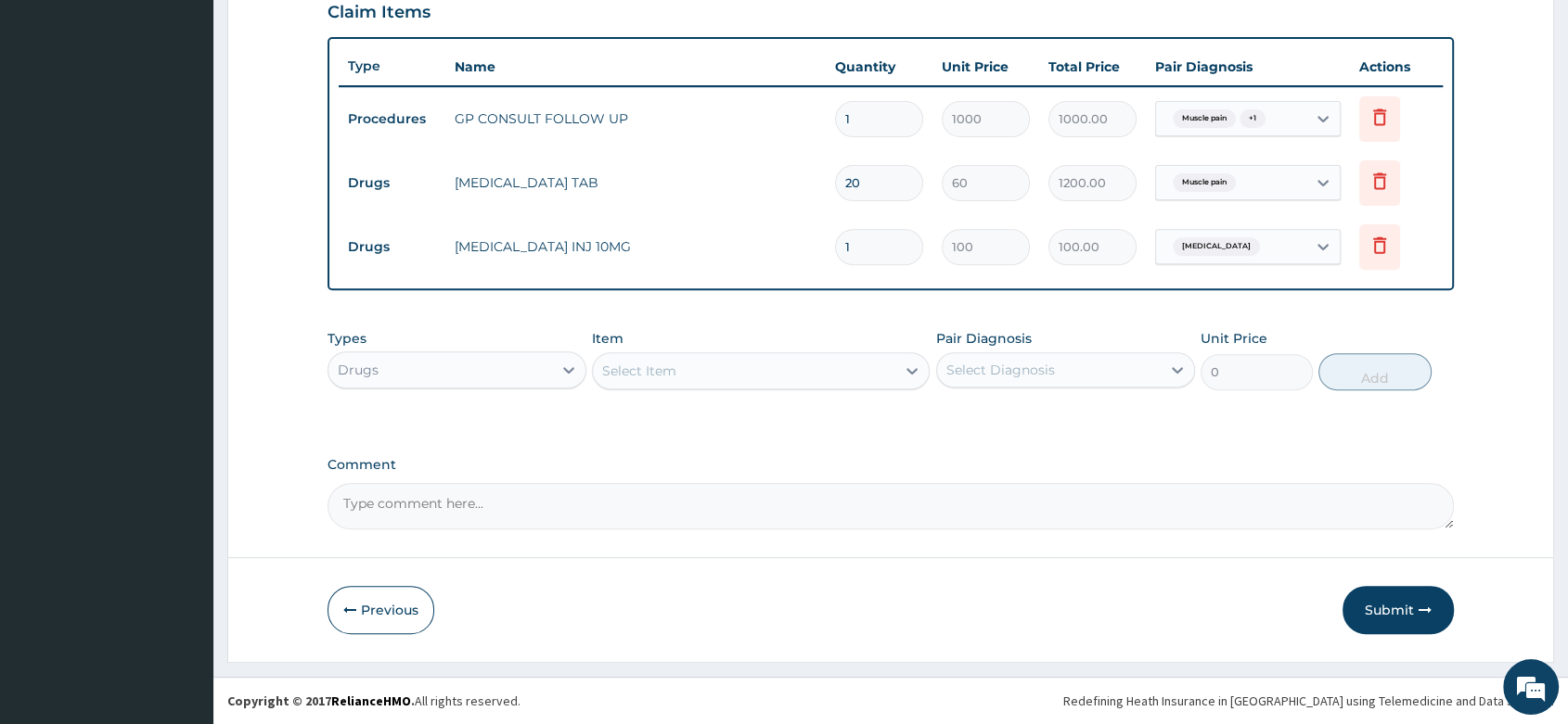
drag, startPoint x: 1410, startPoint y: 613, endPoint x: 1391, endPoint y: 609, distance: 19.4
click at [1408, 612] on button "Submit" at bounding box center [1398, 610] width 112 height 49
